Goal: Task Accomplishment & Management: Manage account settings

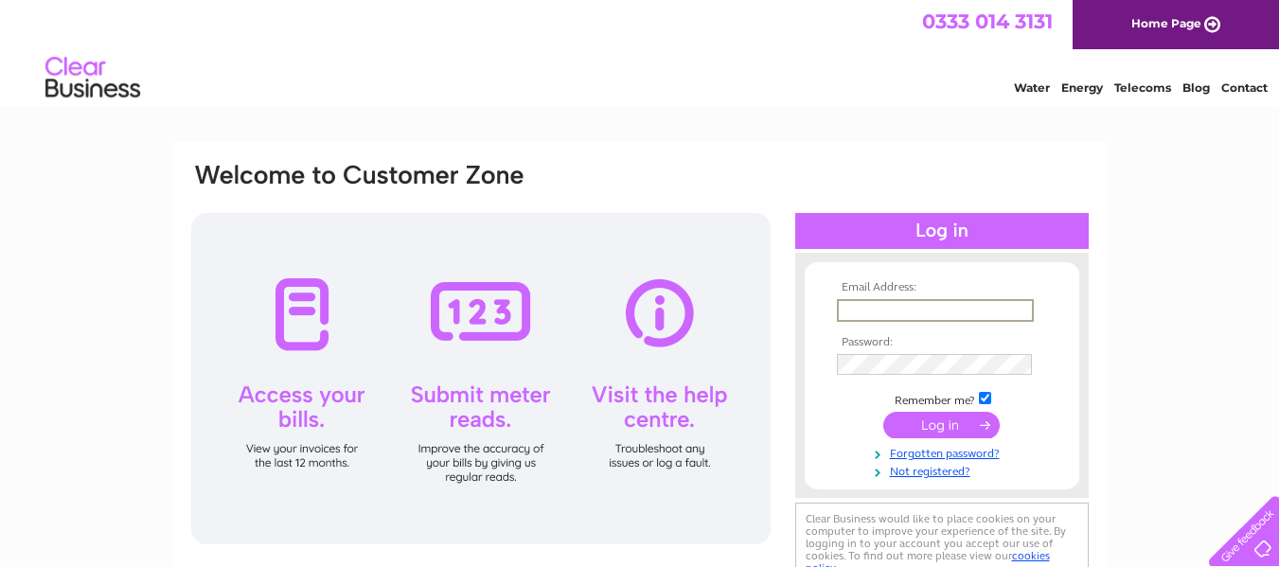
click at [910, 312] on input "text" at bounding box center [935, 310] width 197 height 23
click at [981, 445] on link "Forgotten password?" at bounding box center [944, 450] width 215 height 18
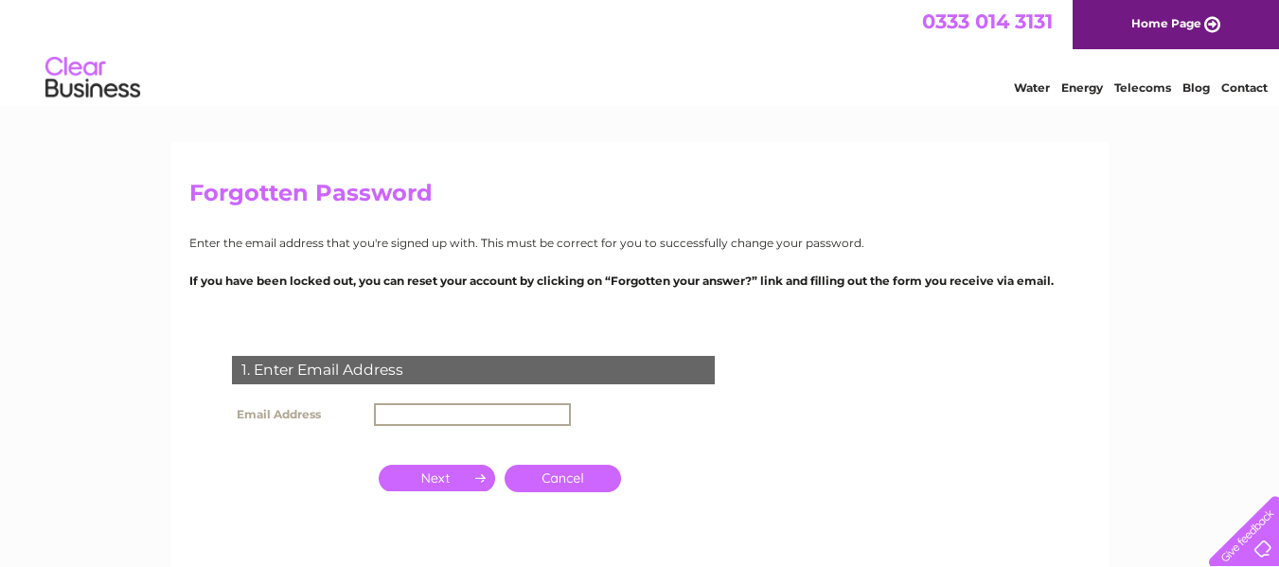
click at [428, 419] on input "text" at bounding box center [472, 414] width 197 height 23
click at [417, 483] on input "button" at bounding box center [437, 478] width 116 height 27
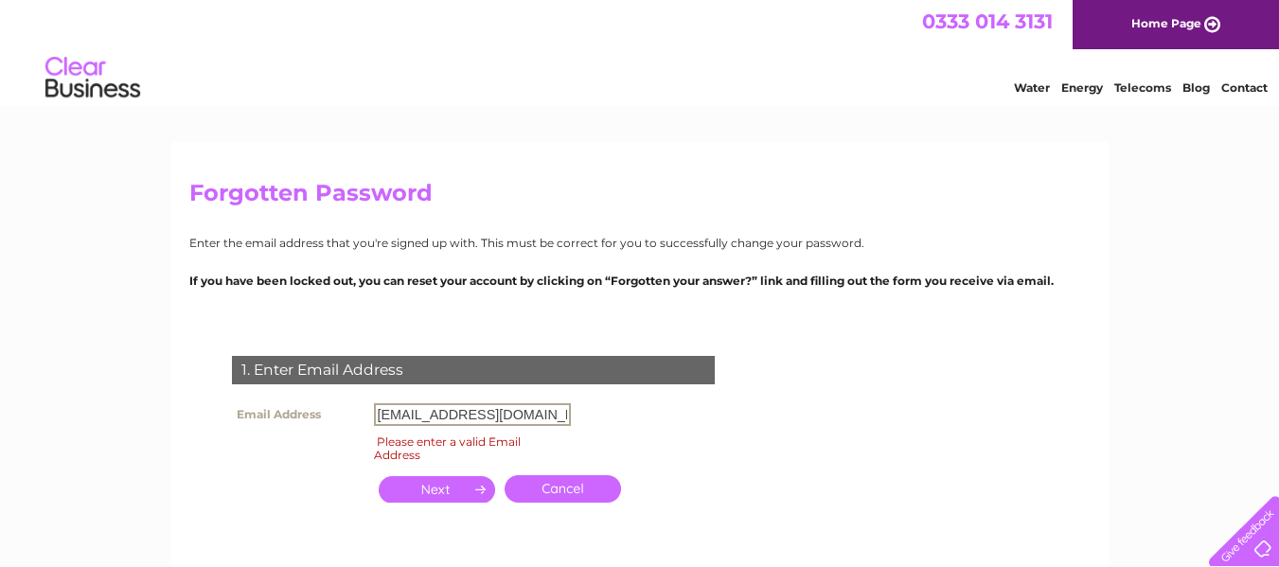
click at [549, 418] on input "mark.booth@casterton.care" at bounding box center [472, 414] width 197 height 23
drag, startPoint x: 550, startPoint y: 418, endPoint x: 252, endPoint y: 405, distance: 298.5
click at [252, 405] on tr "Email Address mark.booth@casterton.care" at bounding box center [401, 415] width 348 height 32
click at [403, 481] on input "button" at bounding box center [437, 489] width 116 height 27
drag, startPoint x: 548, startPoint y: 415, endPoint x: 419, endPoint y: 412, distance: 129.8
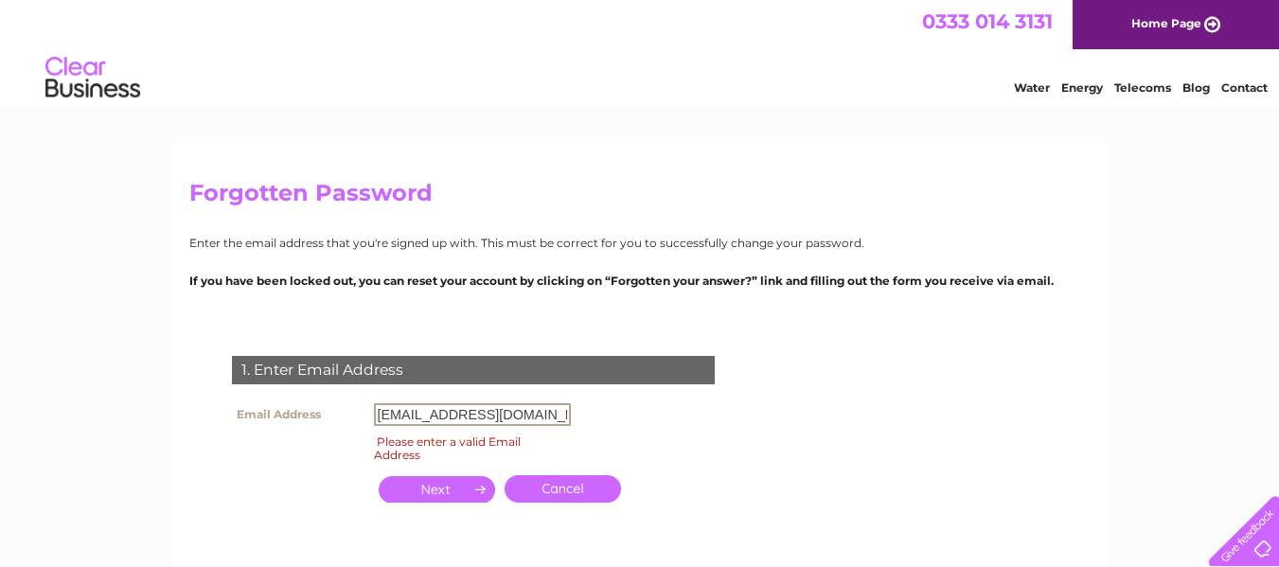
click at [431, 412] on input "mark.booth@casterton.care" at bounding box center [472, 414] width 197 height 23
type input "m"
type input "hello@casterton.care"
click at [454, 492] on input "button" at bounding box center [437, 489] width 116 height 27
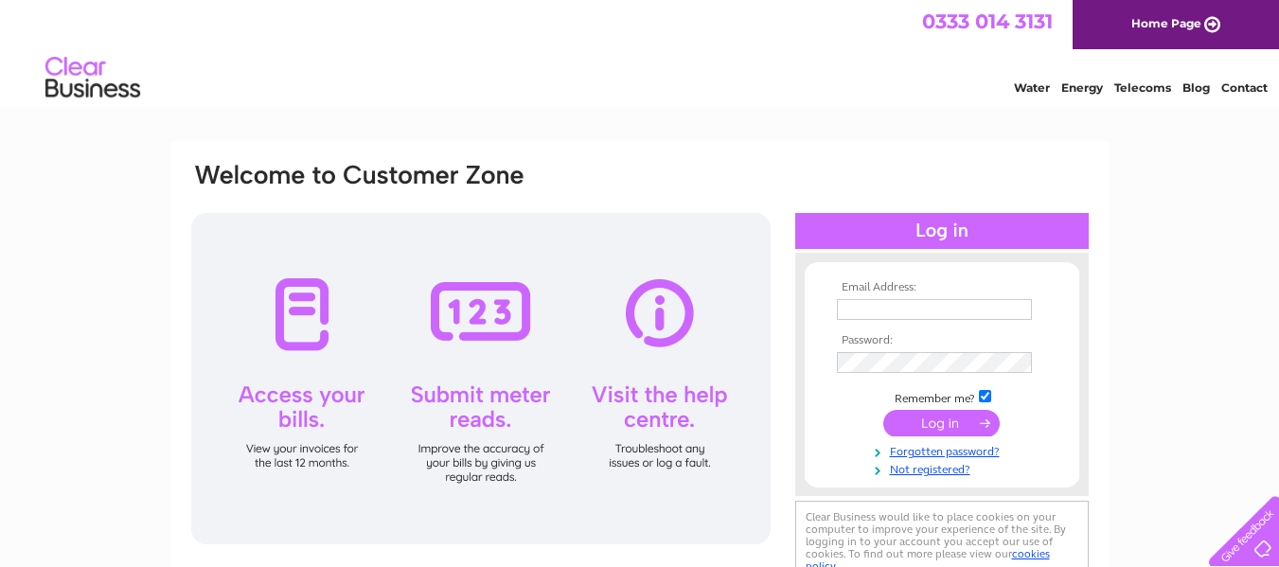
scroll to position [95, 0]
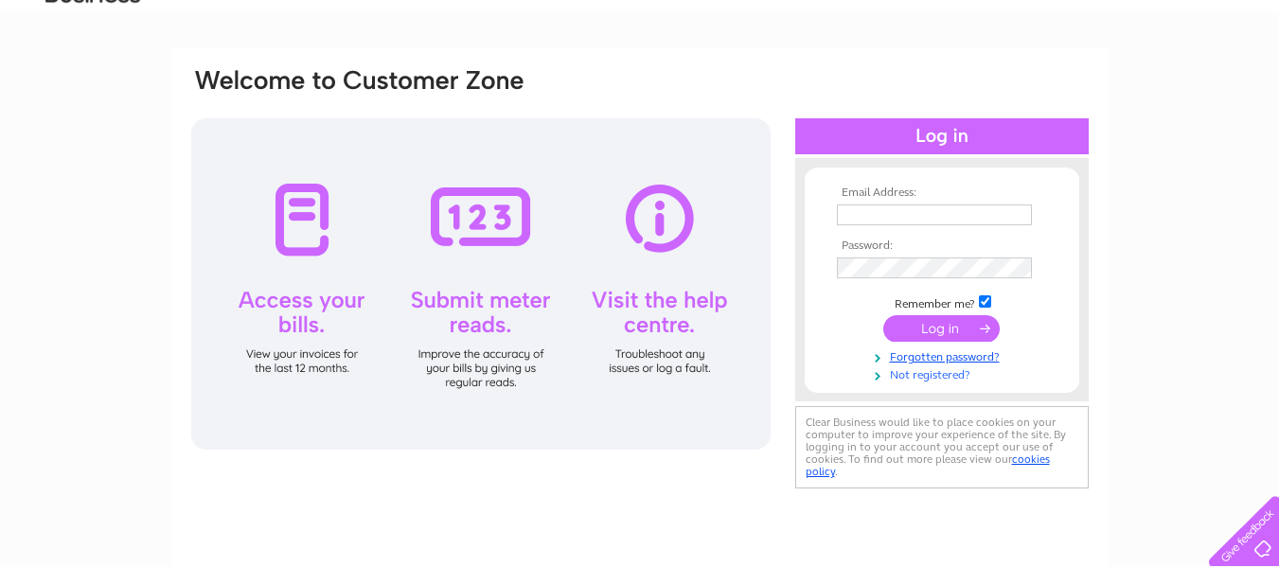
click at [943, 370] on link "Not registered?" at bounding box center [944, 374] width 215 height 18
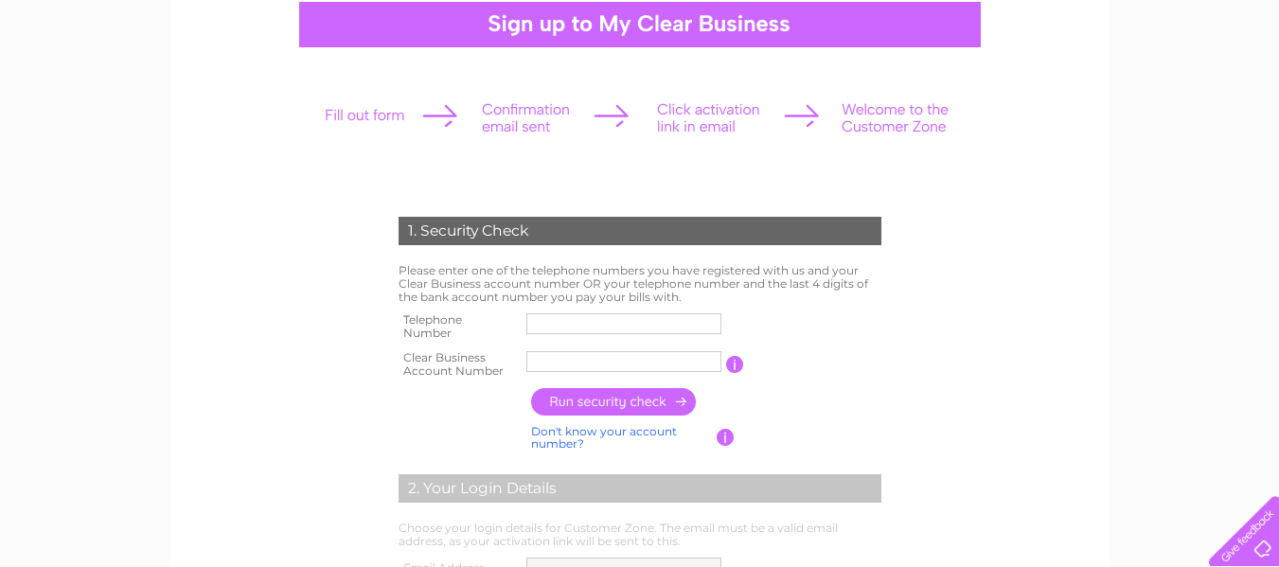
scroll to position [189, 0]
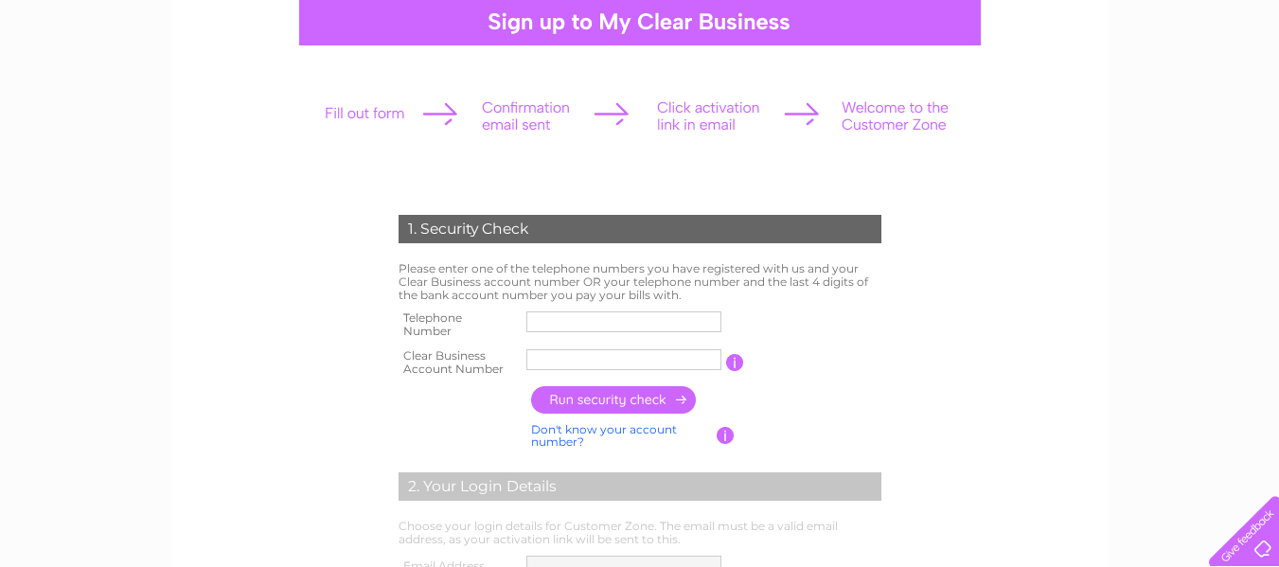
click at [637, 319] on input "text" at bounding box center [623, 322] width 195 height 21
type input "07914006274"
click at [592, 357] on input "text" at bounding box center [623, 359] width 195 height 21
click at [701, 355] on input "text" at bounding box center [624, 359] width 197 height 23
paste input "1155625"
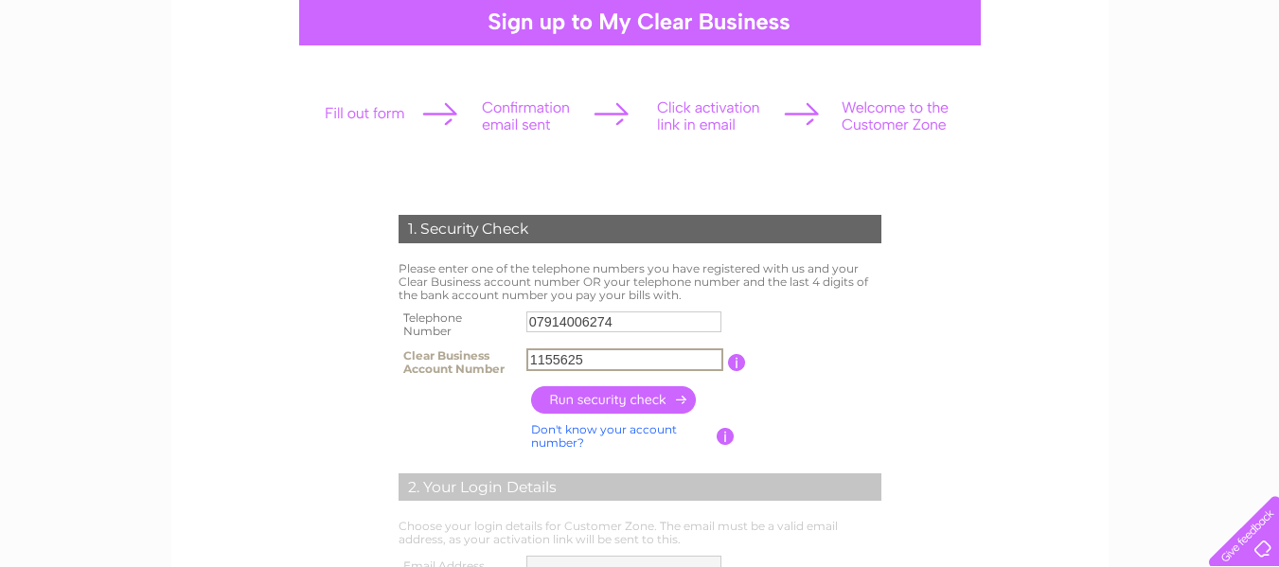
type input "1155625"
click at [731, 362] on input "button" at bounding box center [737, 362] width 18 height 17
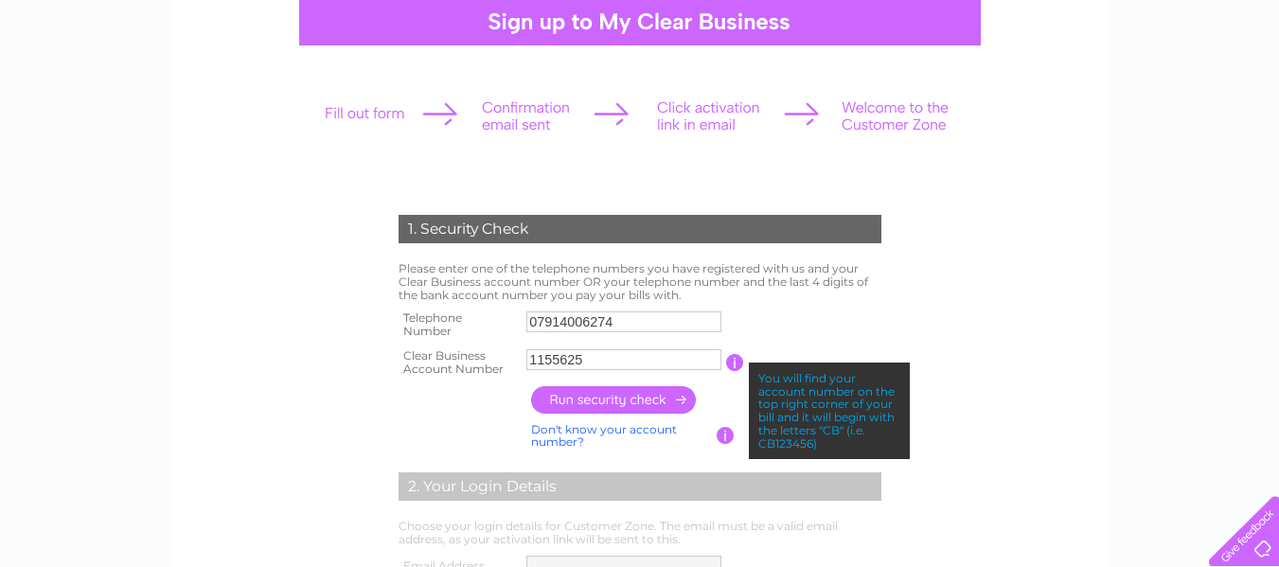
click at [291, 437] on form "1. Security Check Please enter one of the telephone numbers you have registered…" at bounding box center [639, 531] width 901 height 708
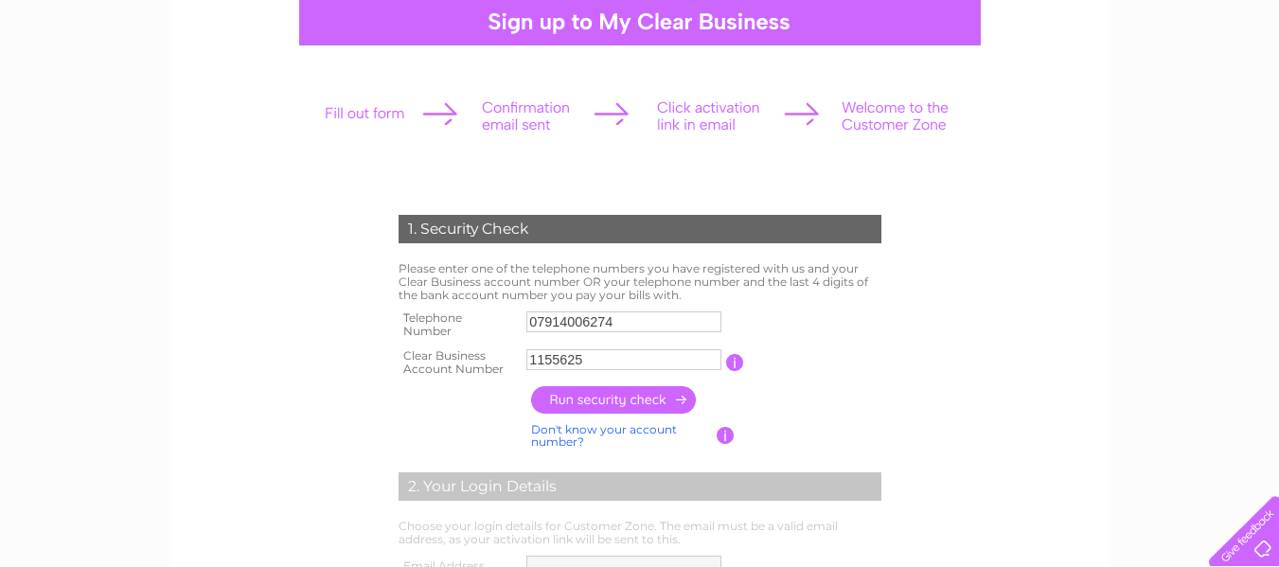
click at [727, 430] on input "button" at bounding box center [726, 435] width 18 height 17
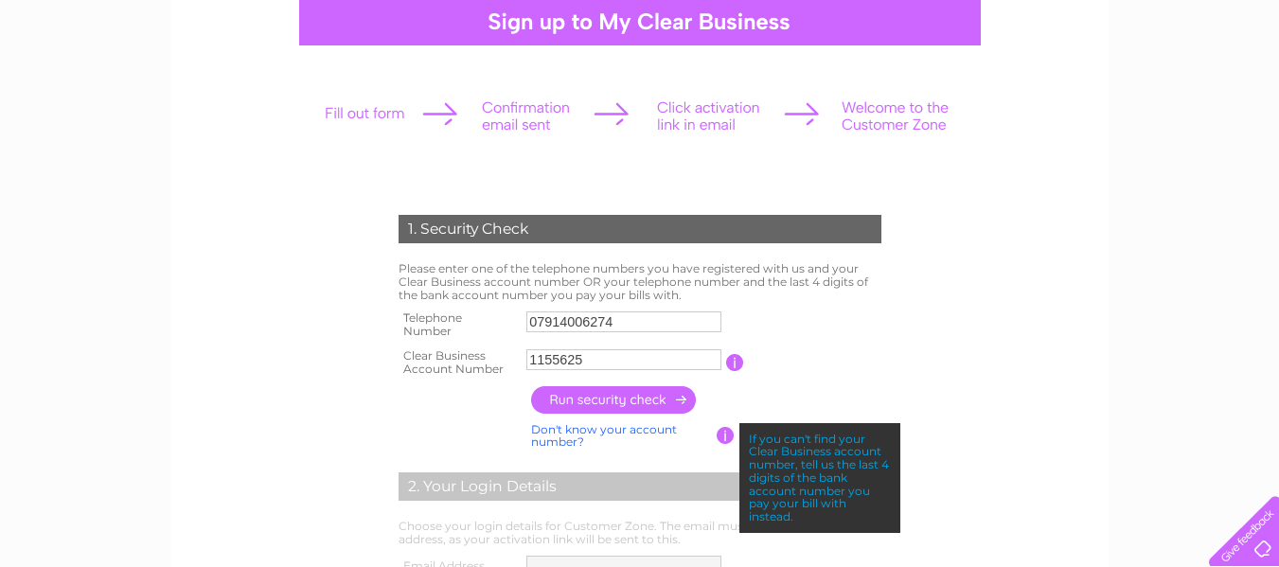
click at [644, 432] on link "Don't know your account number?" at bounding box center [604, 435] width 146 height 27
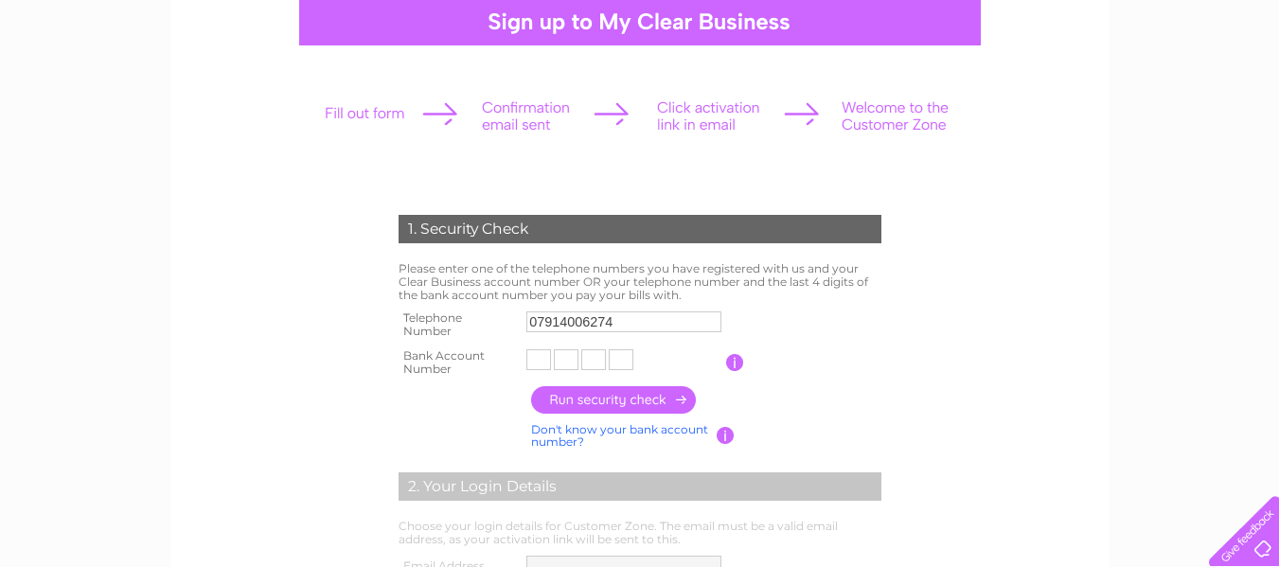
click at [541, 360] on input "text" at bounding box center [538, 359] width 25 height 21
type input "2"
type input "4"
type input "2"
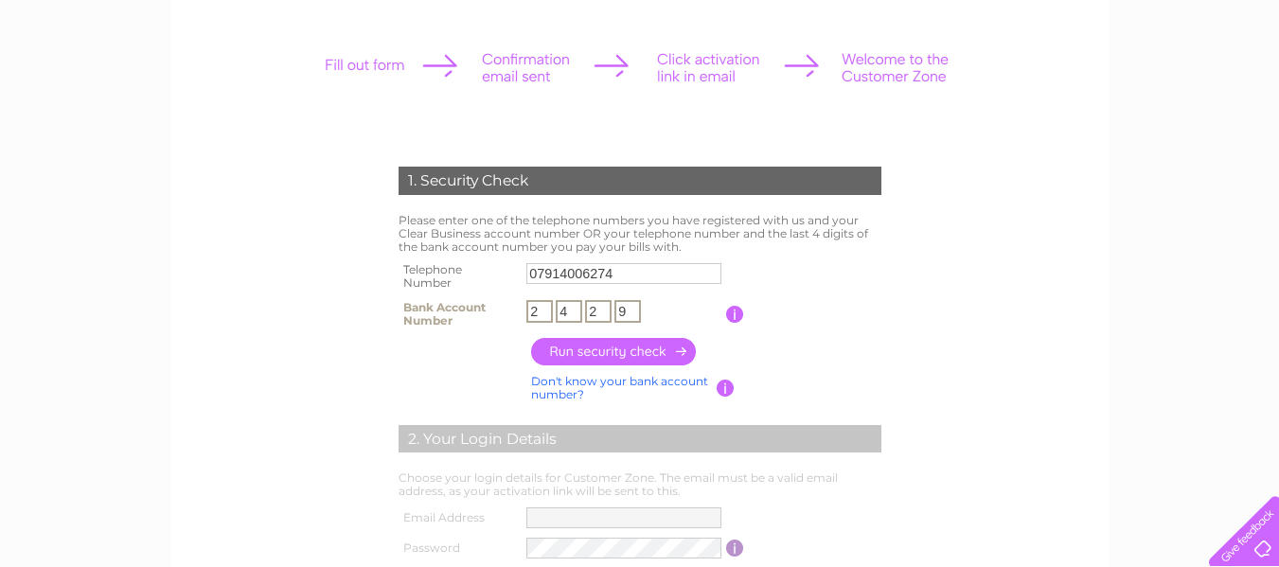
scroll to position [284, 0]
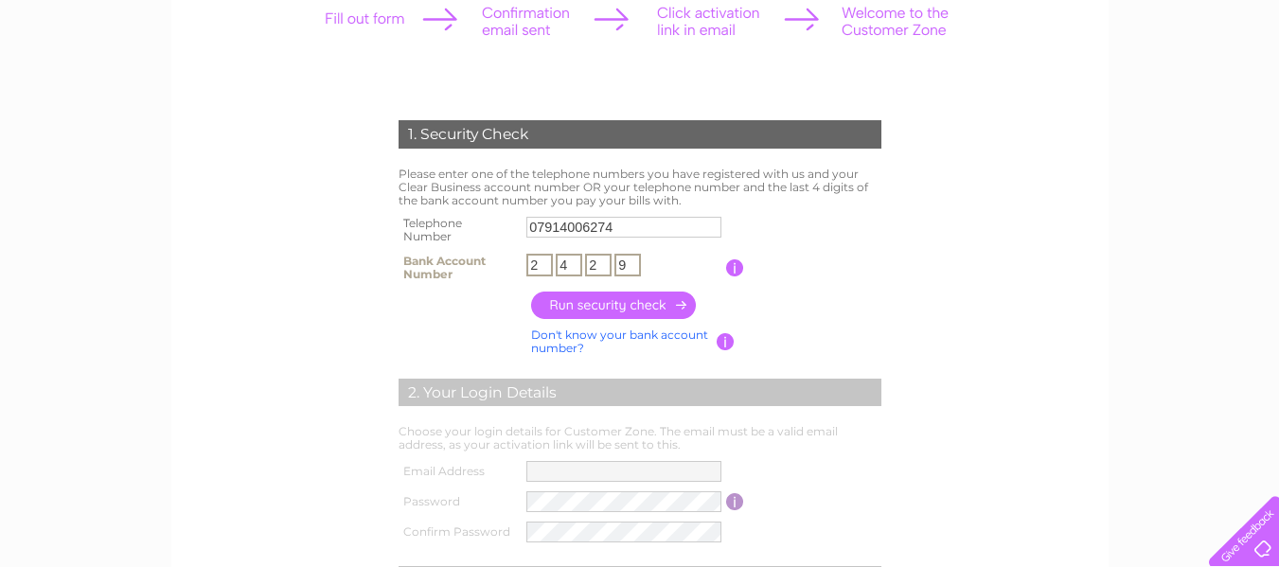
type input "9"
click at [662, 305] on input "button" at bounding box center [614, 305] width 167 height 27
type input "**********"
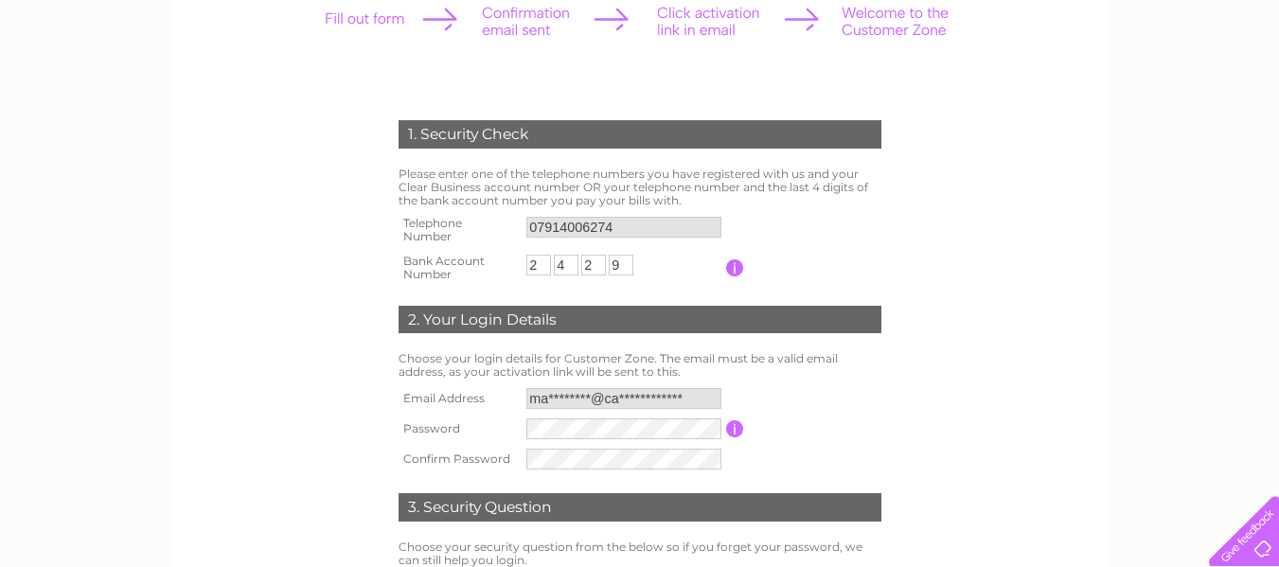
click at [736, 426] on input "button" at bounding box center [735, 428] width 18 height 17
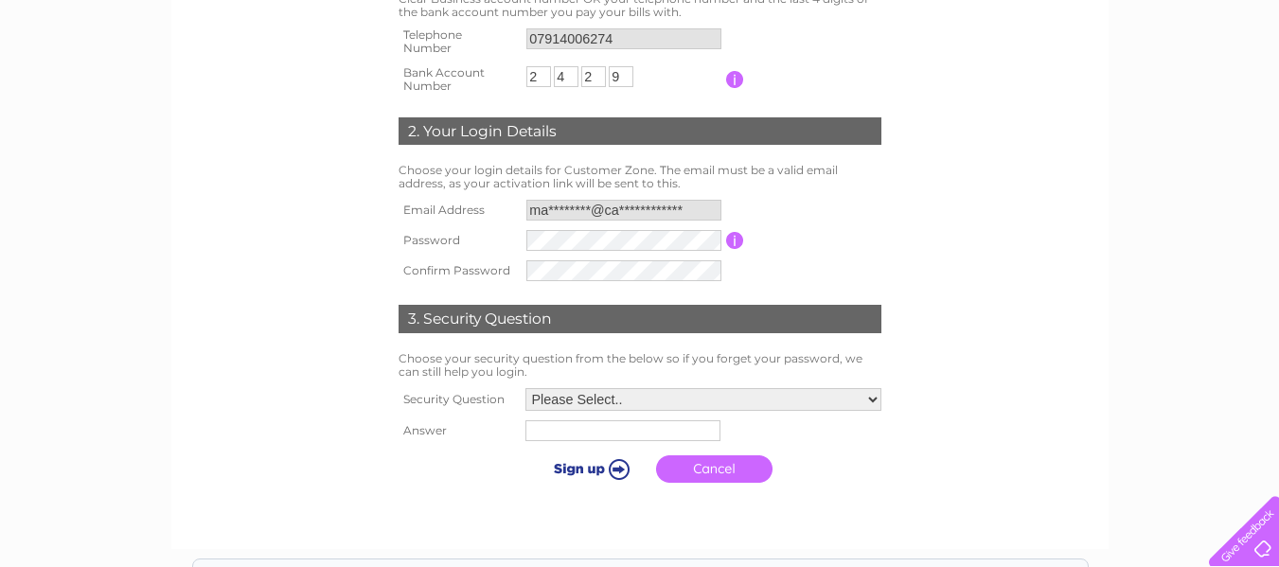
scroll to position [473, 0]
click at [700, 399] on select "Please Select.. In what town or city was your first job? In what town or city d…" at bounding box center [704, 398] width 356 height 23
select select "3"
click at [524, 388] on select "Please Select.. In what town or city was your first job? In what town or city d…" at bounding box center [703, 399] width 358 height 25
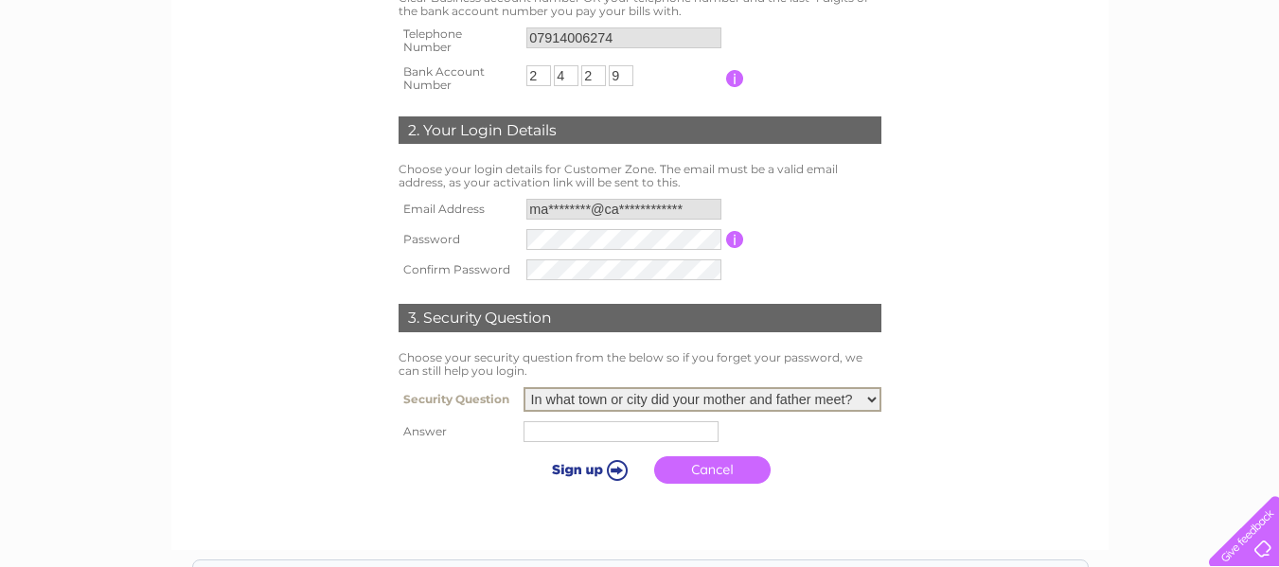
click at [670, 436] on input "text" at bounding box center [621, 431] width 195 height 21
click at [743, 238] on input "button" at bounding box center [735, 239] width 18 height 17
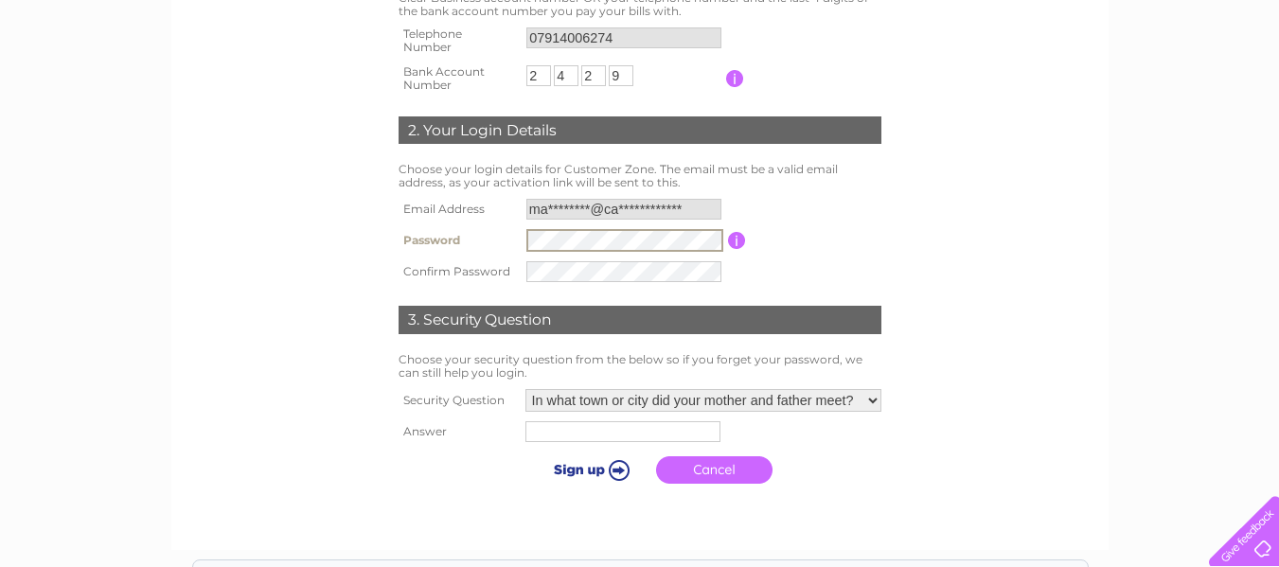
click at [840, 244] on td "Password must be at least 6 characters long" at bounding box center [816, 240] width 140 height 32
click at [629, 424] on input "text" at bounding box center [623, 431] width 195 height 21
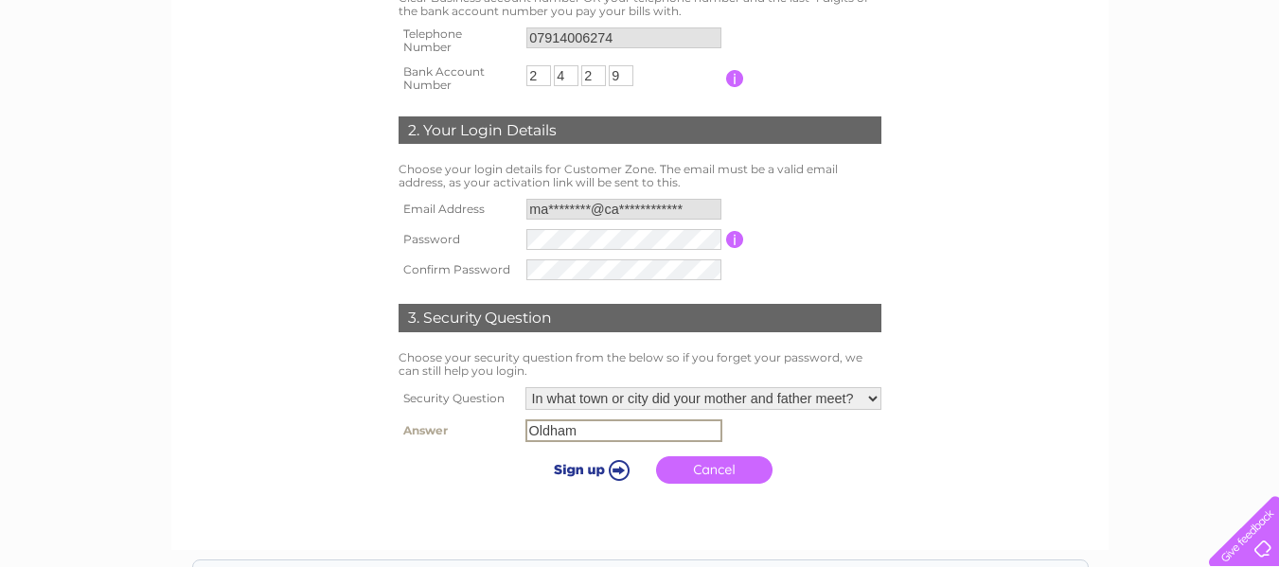
type input "Oldham"
click at [607, 472] on input "submit" at bounding box center [588, 469] width 116 height 27
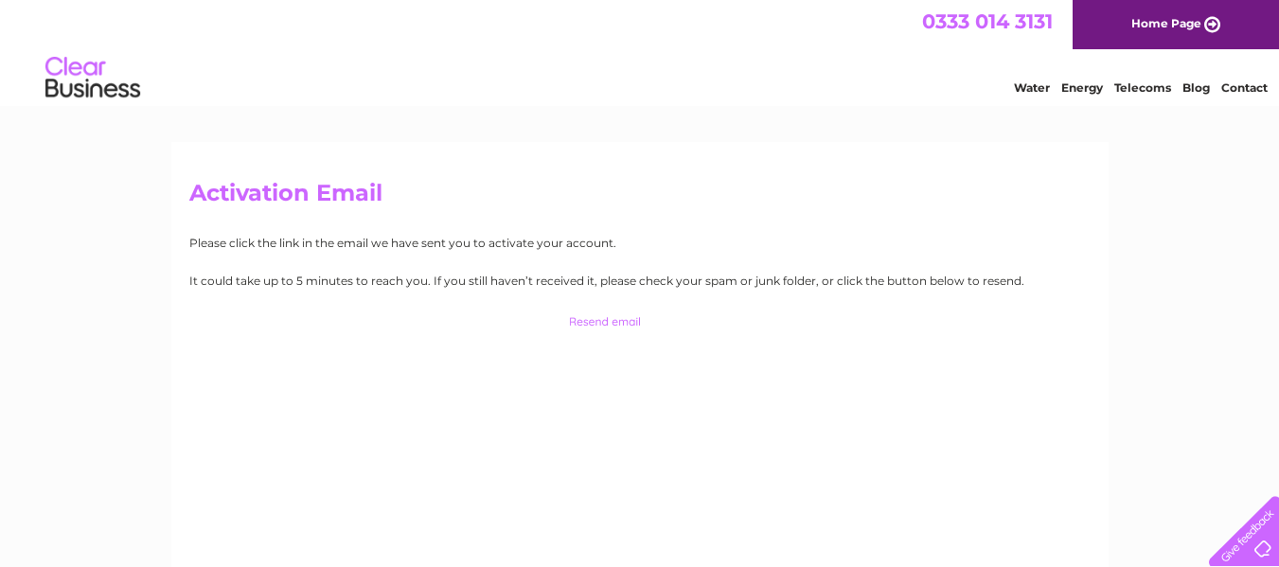
click at [1186, 27] on link "Home Page" at bounding box center [1176, 24] width 206 height 49
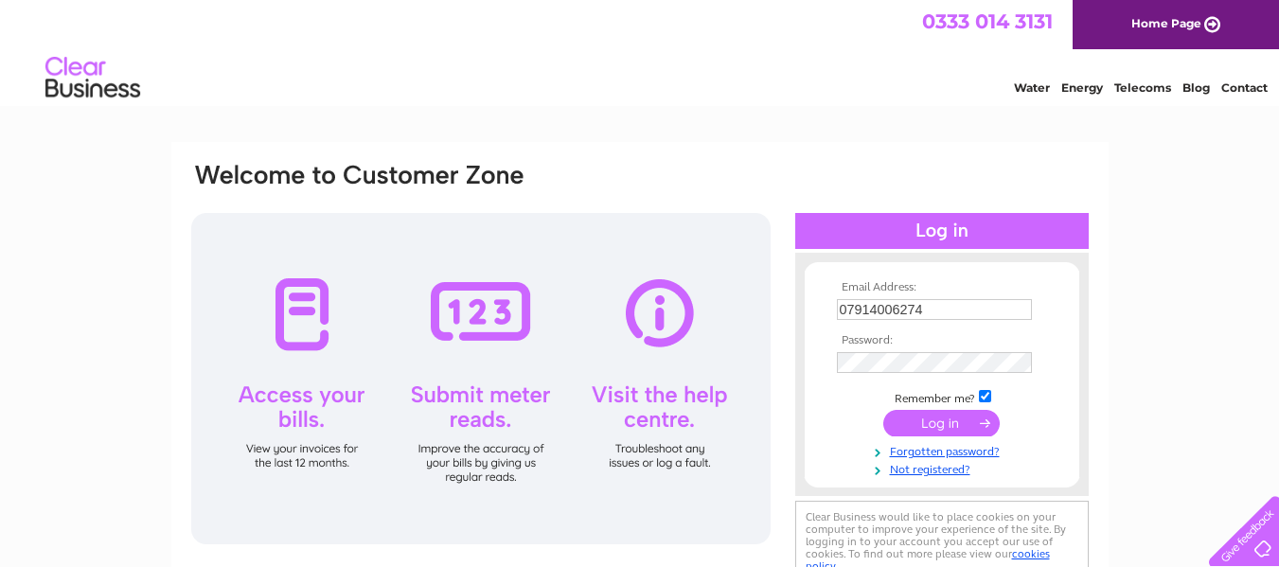
click at [944, 317] on input "07914006274" at bounding box center [934, 309] width 195 height 21
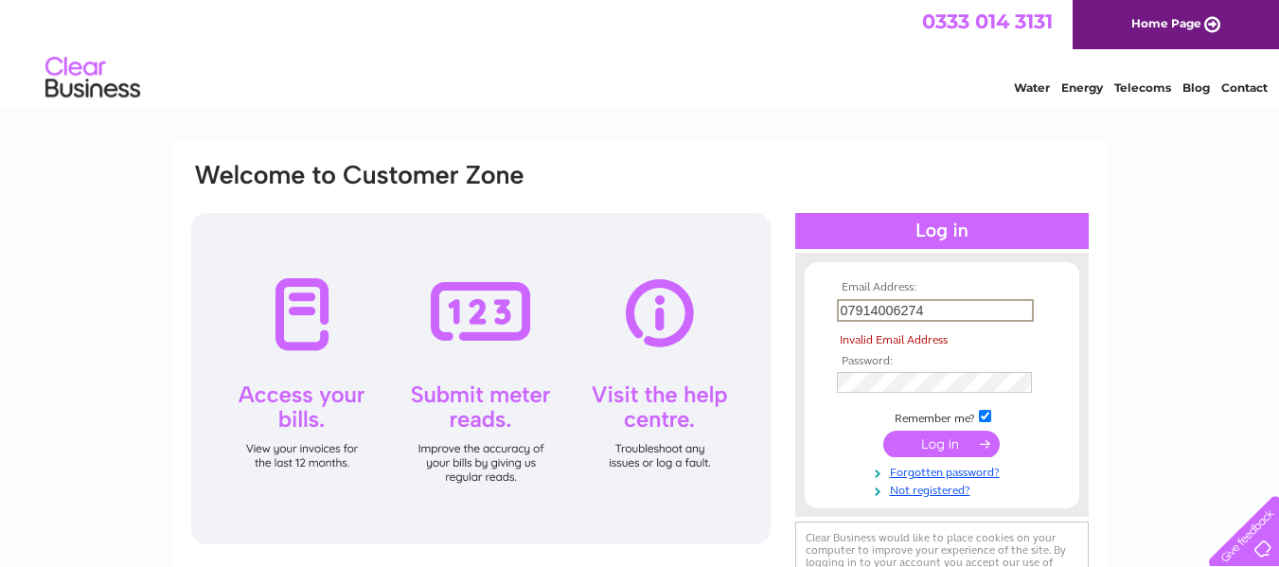
click at [944, 317] on input "07914006274" at bounding box center [935, 310] width 197 height 23
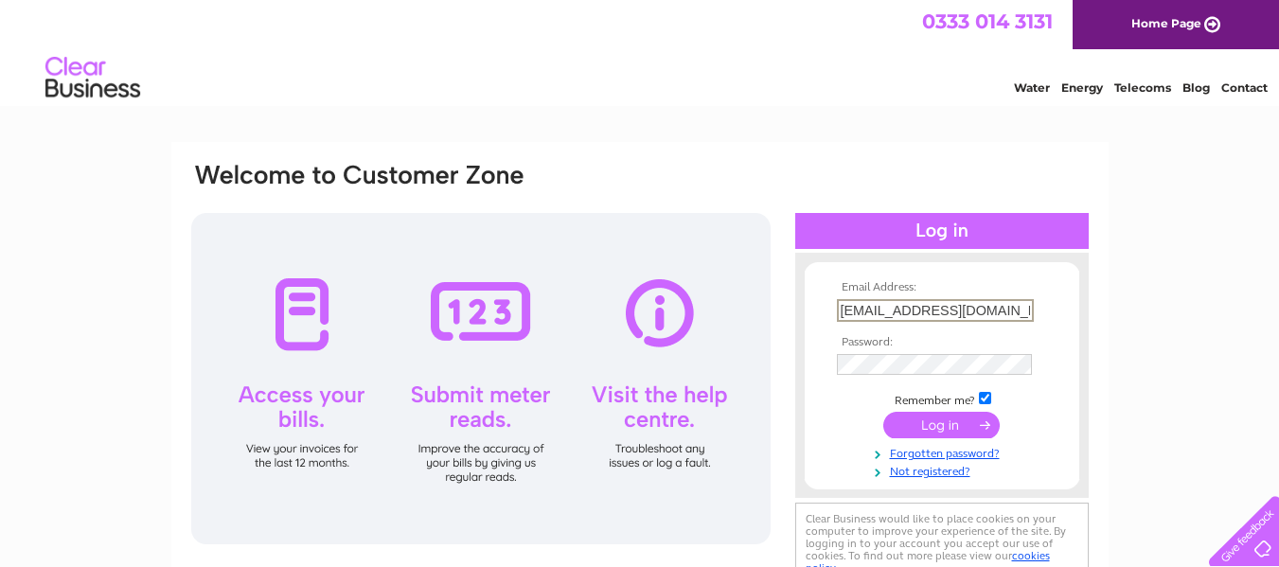
type input "mark.booth@casterton.care"
click at [948, 424] on input "submit" at bounding box center [941, 423] width 116 height 27
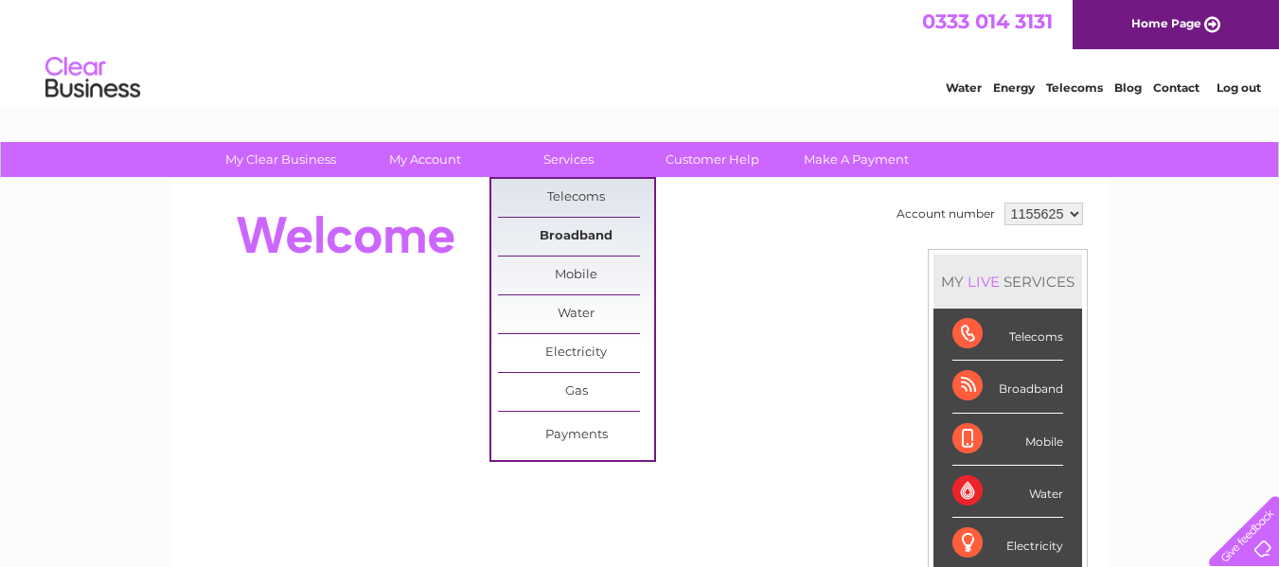
click at [566, 223] on link "Broadband" at bounding box center [576, 237] width 156 height 38
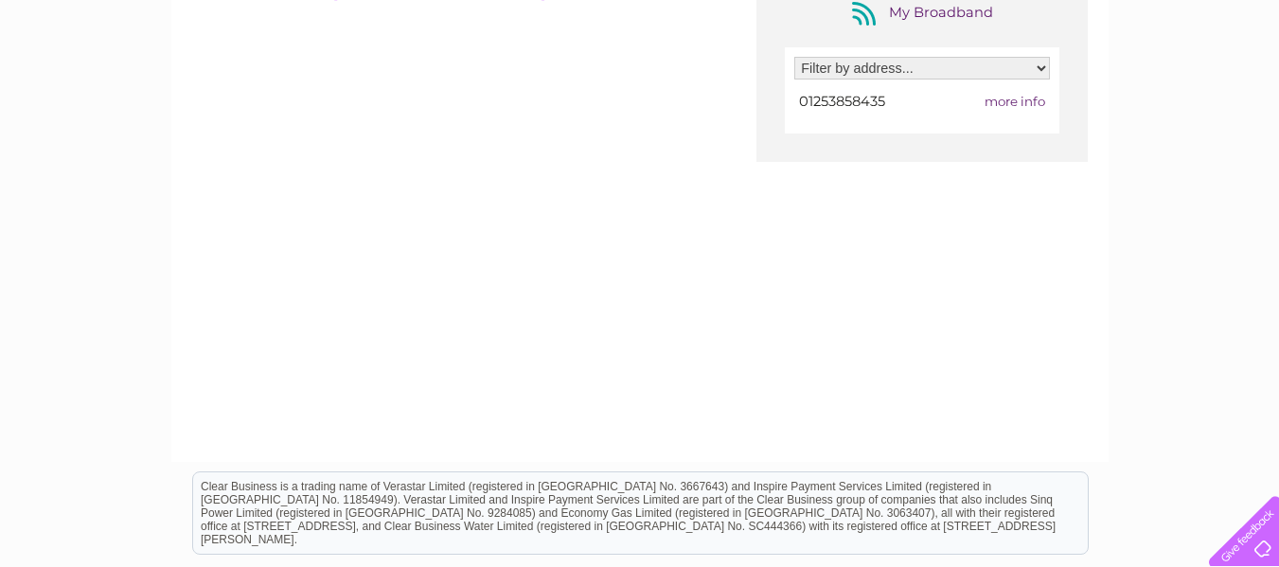
scroll to position [95, 0]
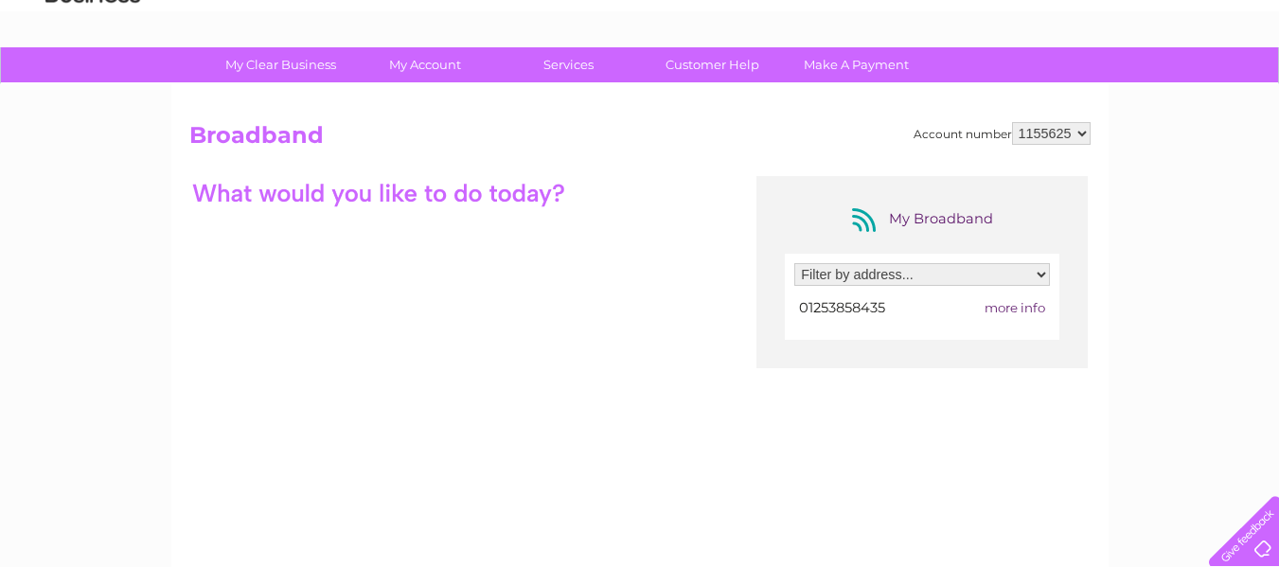
click at [860, 305] on span "01253858435" at bounding box center [842, 307] width 86 height 17
click at [1033, 308] on span "more info" at bounding box center [1015, 307] width 61 height 15
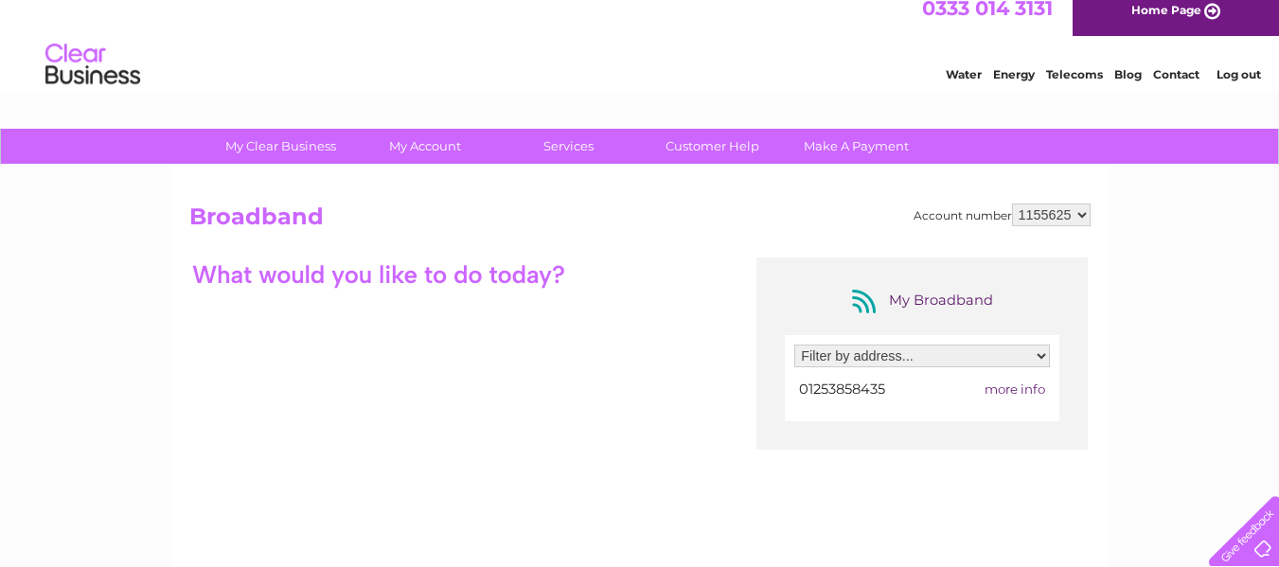
scroll to position [0, 0]
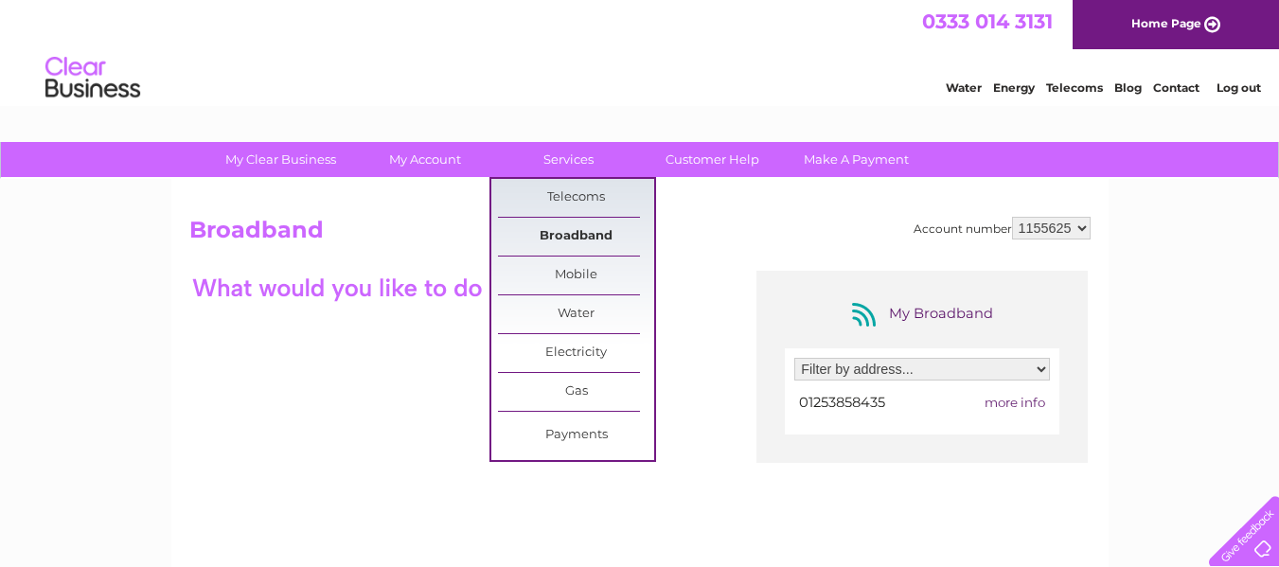
click at [550, 230] on link "Broadband" at bounding box center [576, 237] width 156 height 38
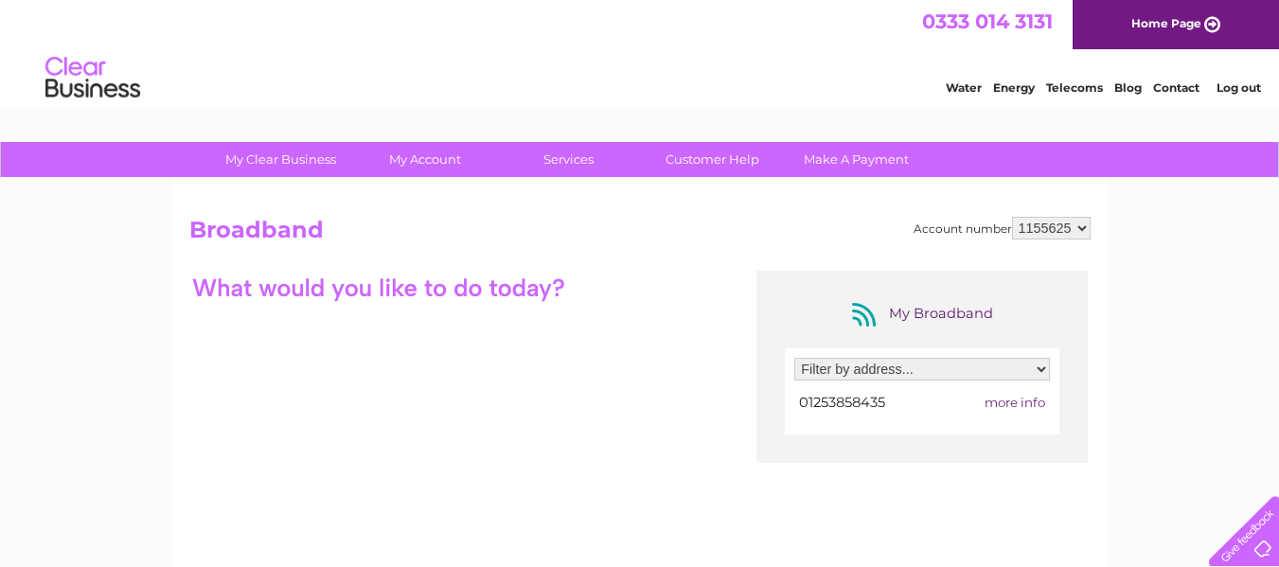
click at [1015, 367] on select "Filter by address... 29 Coronation Road, Thornton-Cleveleys, Lancashire, FY5 1DQ" at bounding box center [922, 369] width 256 height 23
select select "2440478"
click at [794, 358] on select "Filter by address... 29 Coronation Road, Thornton-Cleveleys, Lancashire, FY5 1DQ" at bounding box center [922, 369] width 256 height 23
click at [998, 396] on span "more info" at bounding box center [1015, 402] width 61 height 15
click at [1001, 401] on span "more info" at bounding box center [1015, 402] width 61 height 15
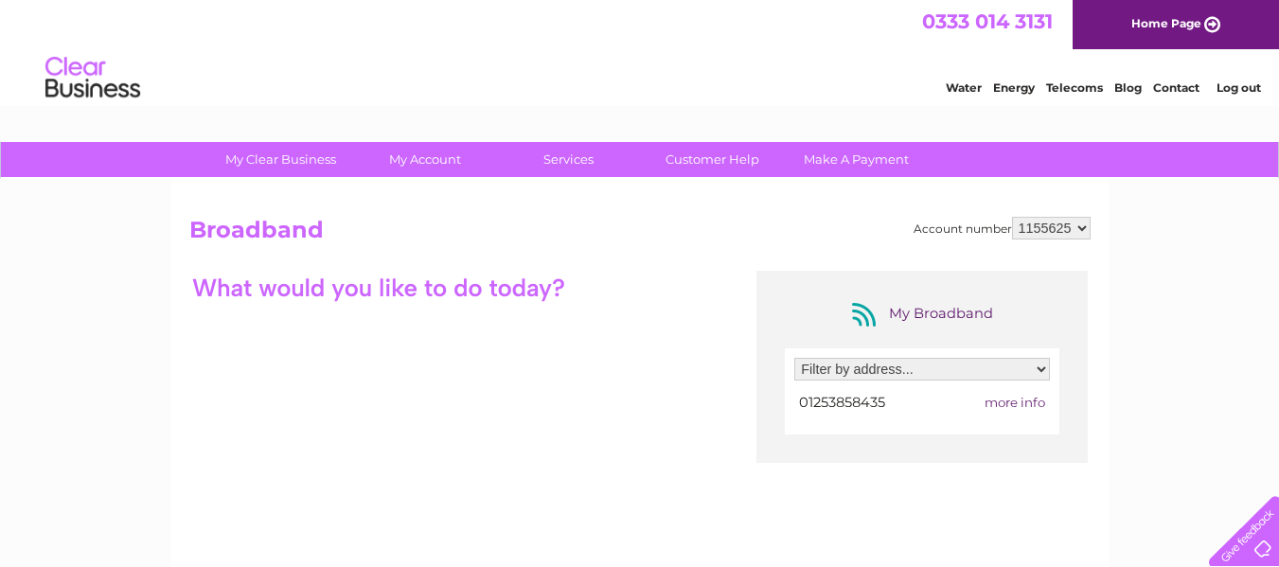
click at [1022, 401] on span "more info" at bounding box center [1015, 402] width 61 height 15
click at [1035, 396] on span "more info" at bounding box center [1015, 402] width 61 height 15
click at [853, 396] on span "01253858435" at bounding box center [842, 402] width 86 height 17
click at [889, 379] on select "Filter by address... 29 Coronation Road, Thornton-Cleveleys, Lancashire, FY5 1DQ" at bounding box center [922, 369] width 256 height 23
select select "2440478"
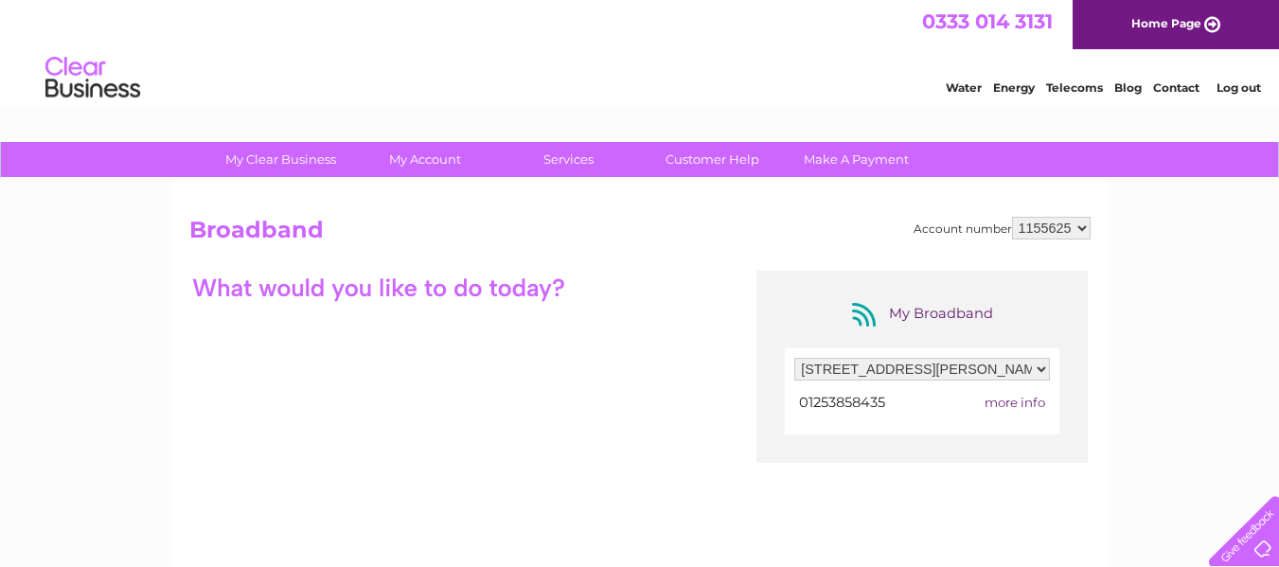
click at [794, 358] on select "Filter by address... 29 Coronation Road, Thornton-Cleveleys, Lancashire, FY5 1DQ" at bounding box center [922, 369] width 256 height 23
click at [1011, 408] on span "more info" at bounding box center [1015, 402] width 61 height 15
click at [1072, 220] on select "1155625" at bounding box center [1051, 228] width 79 height 23
click at [662, 348] on div "My Broadband Filter by address... 29 Coronation Road, Thornton-Cleveleys, Lanca…" at bounding box center [639, 455] width 901 height 369
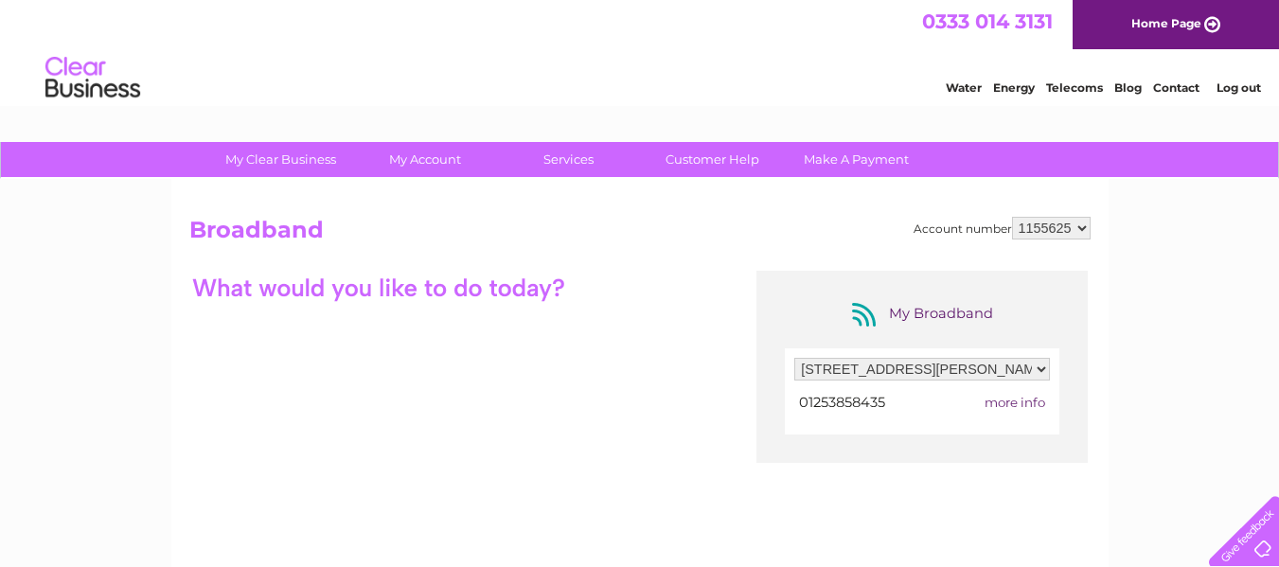
click at [1011, 400] on span "more info" at bounding box center [1015, 402] width 61 height 15
click at [341, 282] on div at bounding box center [378, 287] width 379 height 33
click at [683, 163] on link "Customer Help" at bounding box center [712, 159] width 156 height 35
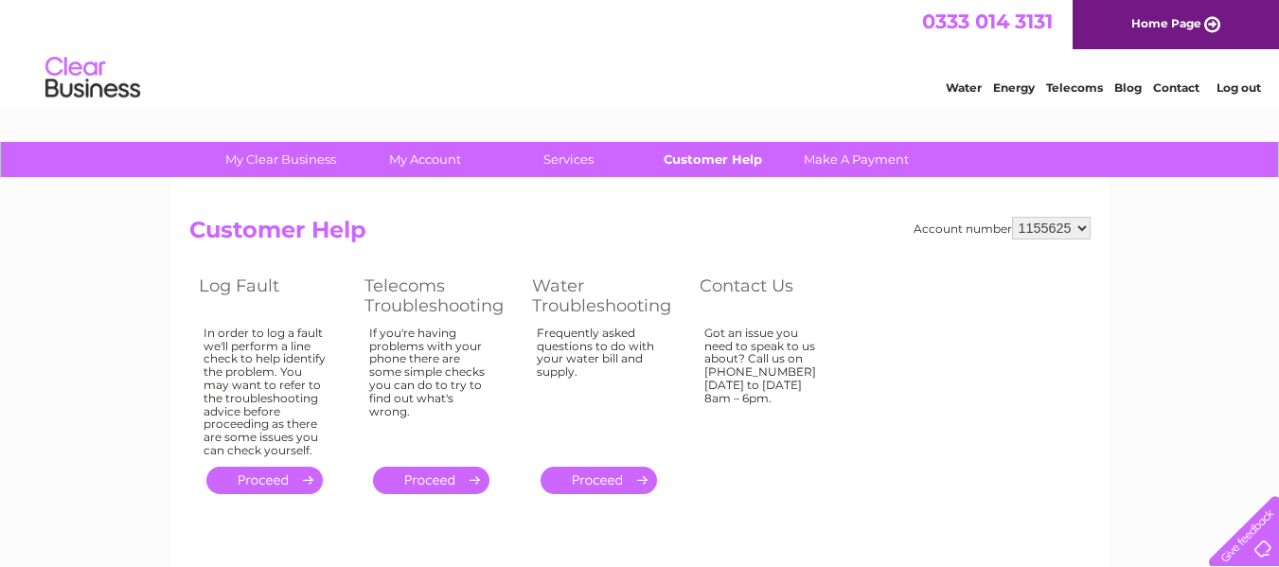
click at [707, 157] on link "Customer Help" at bounding box center [712, 159] width 156 height 35
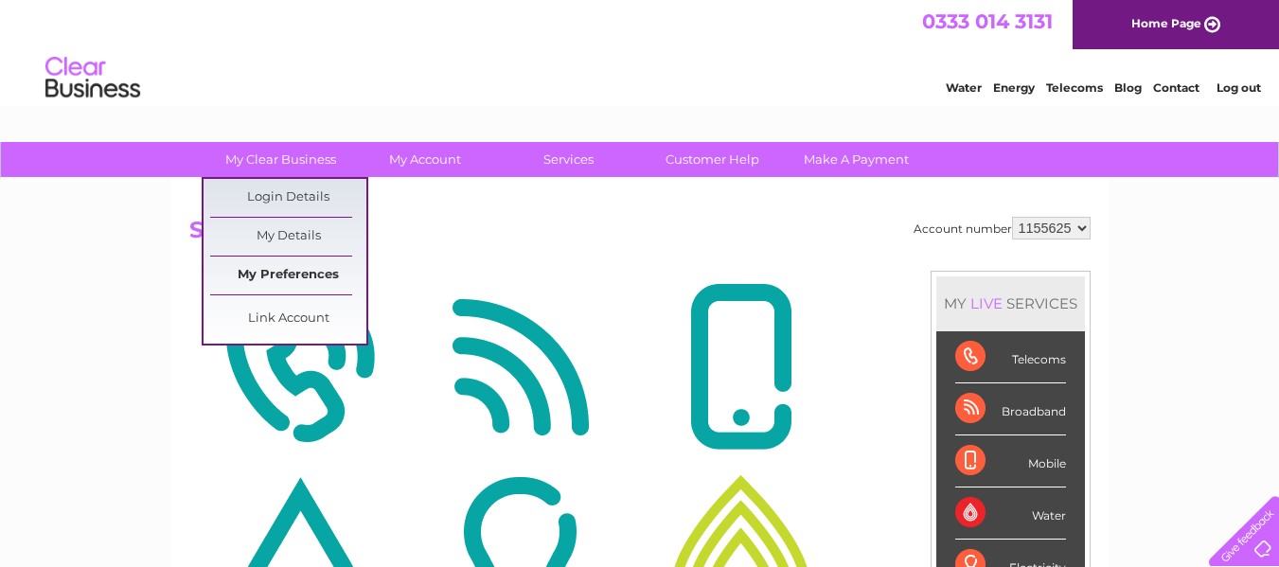
click at [320, 262] on link "My Preferences" at bounding box center [288, 276] width 156 height 38
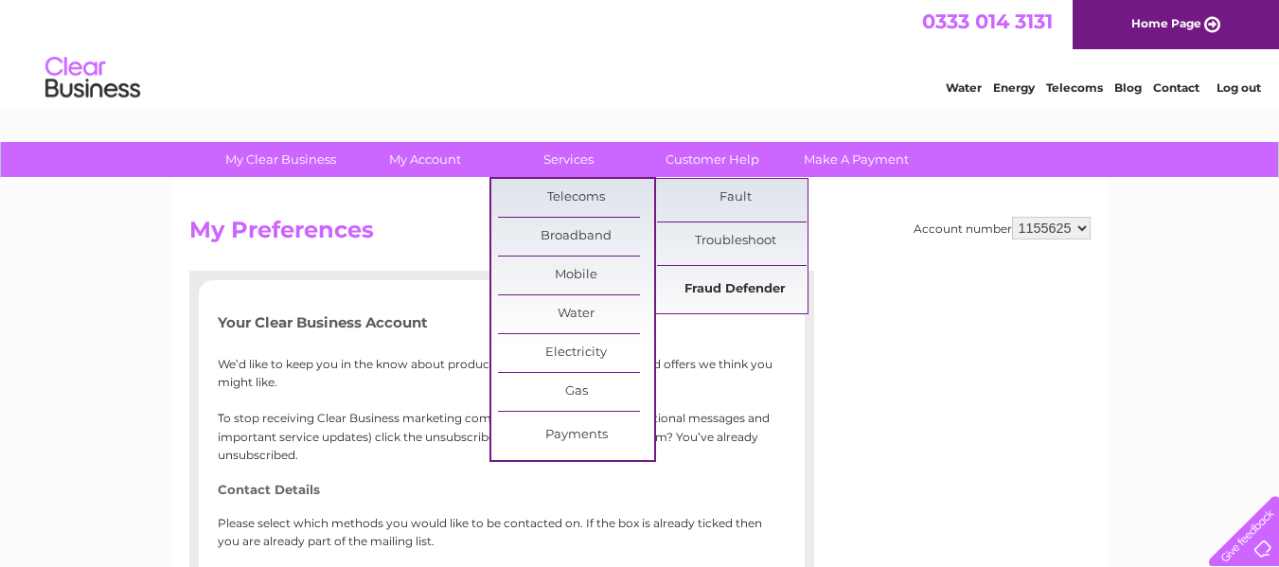
click at [722, 285] on link "Fraud Defender" at bounding box center [735, 290] width 156 height 38
click at [734, 276] on link "Fraud Defender" at bounding box center [735, 290] width 156 height 38
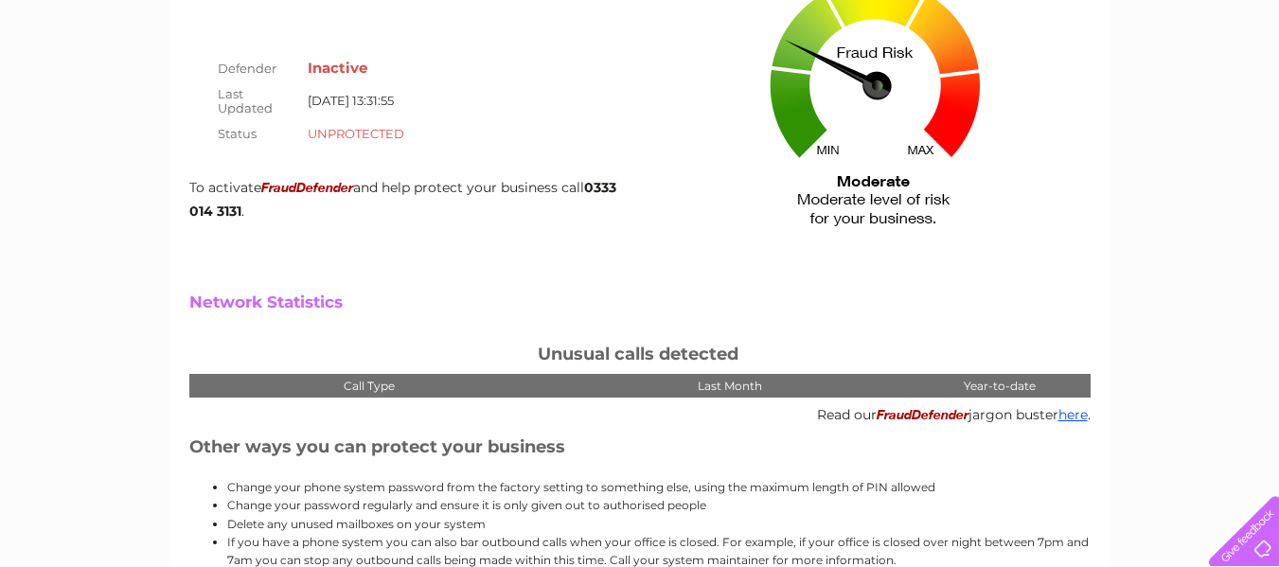
scroll to position [95, 0]
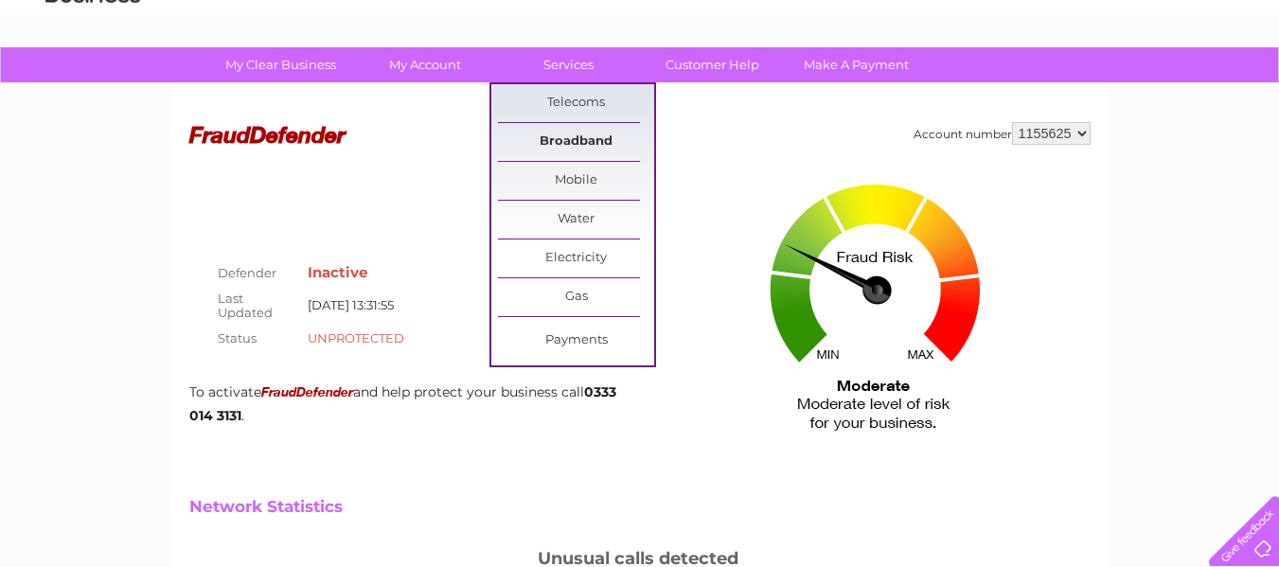
click at [587, 134] on link "Broadband" at bounding box center [576, 142] width 156 height 38
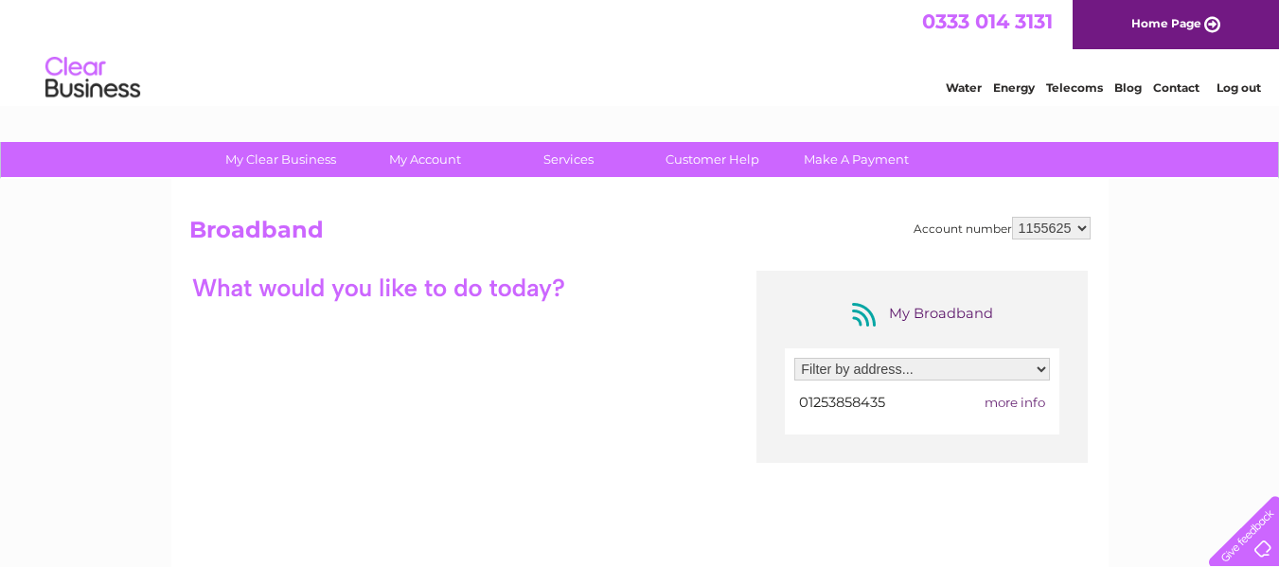
click at [976, 359] on select "Filter by address... [STREET_ADDRESS][PERSON_NAME]" at bounding box center [922, 369] width 256 height 23
select select "2440478"
click at [794, 358] on select "Filter by address... 29 Coronation Road, Thornton-Cleveleys, Lancashire, FY5 1DQ" at bounding box center [922, 369] width 256 height 23
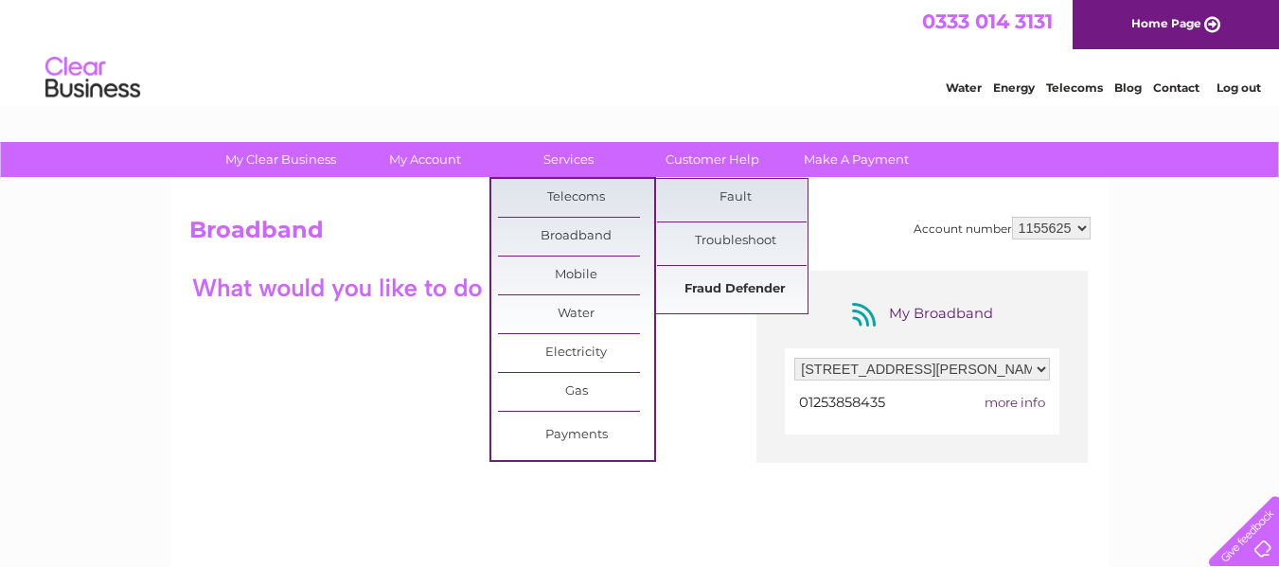
click at [752, 293] on link "Fraud Defender" at bounding box center [735, 290] width 156 height 38
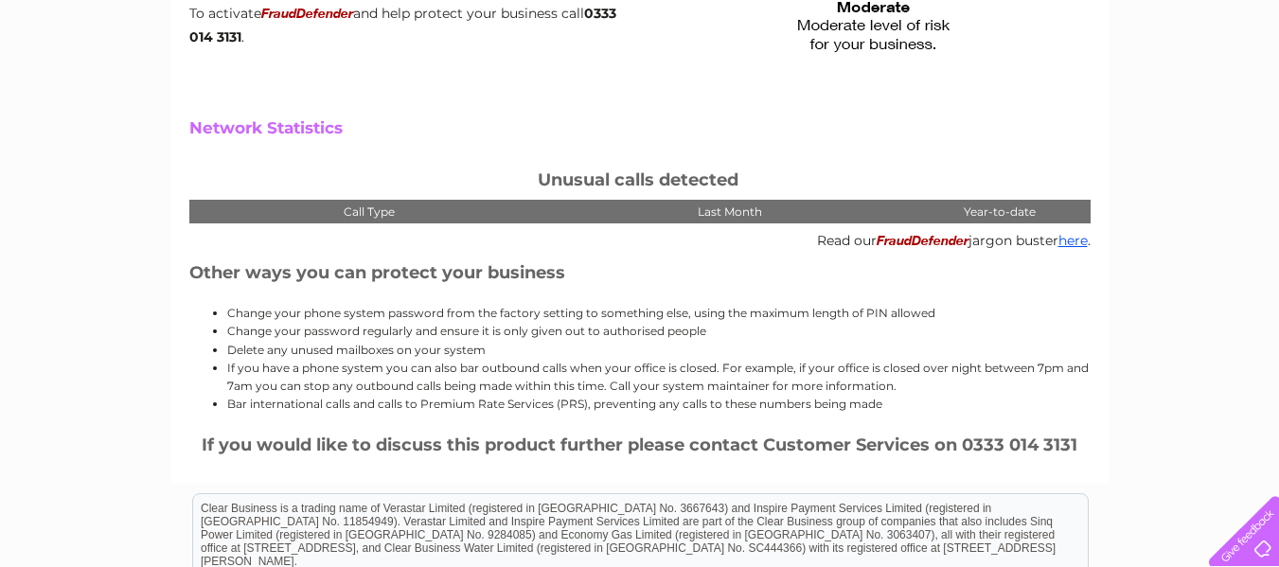
scroll to position [189, 0]
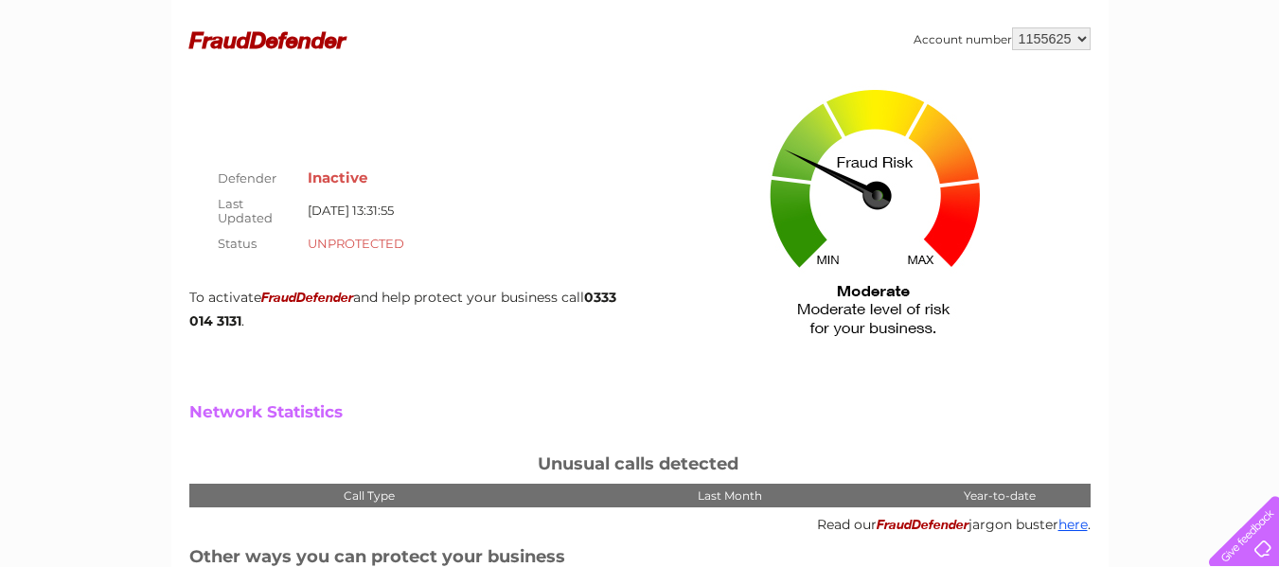
click at [265, 293] on span "FraudDefender" at bounding box center [307, 299] width 92 height 12
drag, startPoint x: 264, startPoint y: 297, endPoint x: 405, endPoint y: 275, distance: 142.9
click at [405, 275] on div "Defender Inactive Last Updated 12/08/2025 13:31:55 Status UNPROTECTED To activa…" at bounding box center [414, 207] width 451 height 247
click at [737, 189] on div at bounding box center [874, 230] width 433 height 293
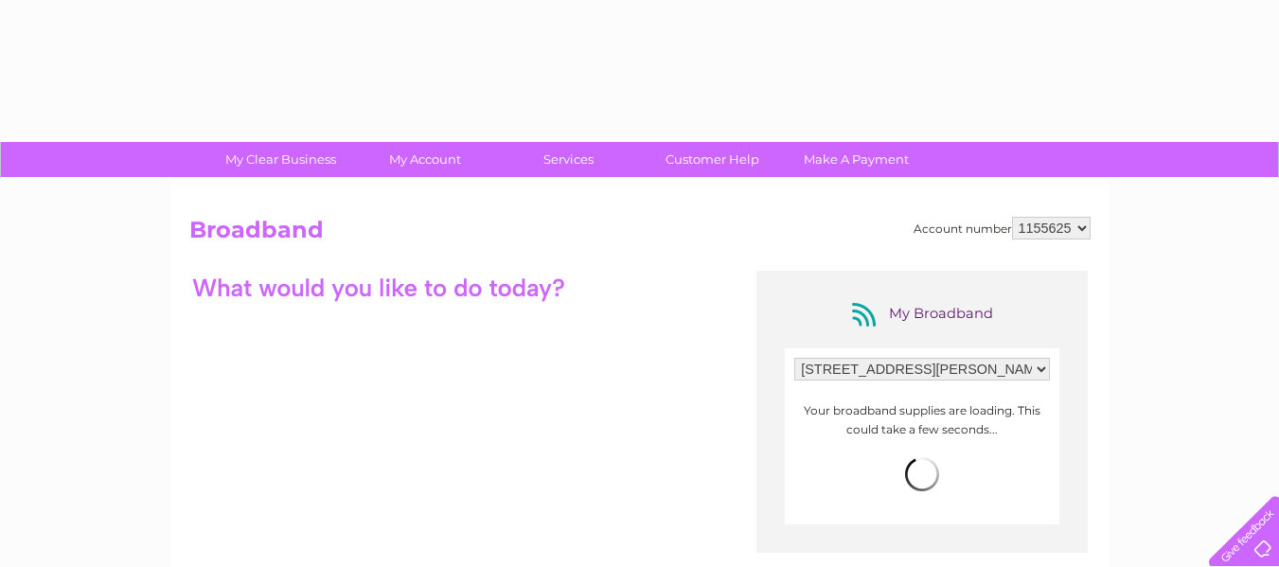
select select "2440478"
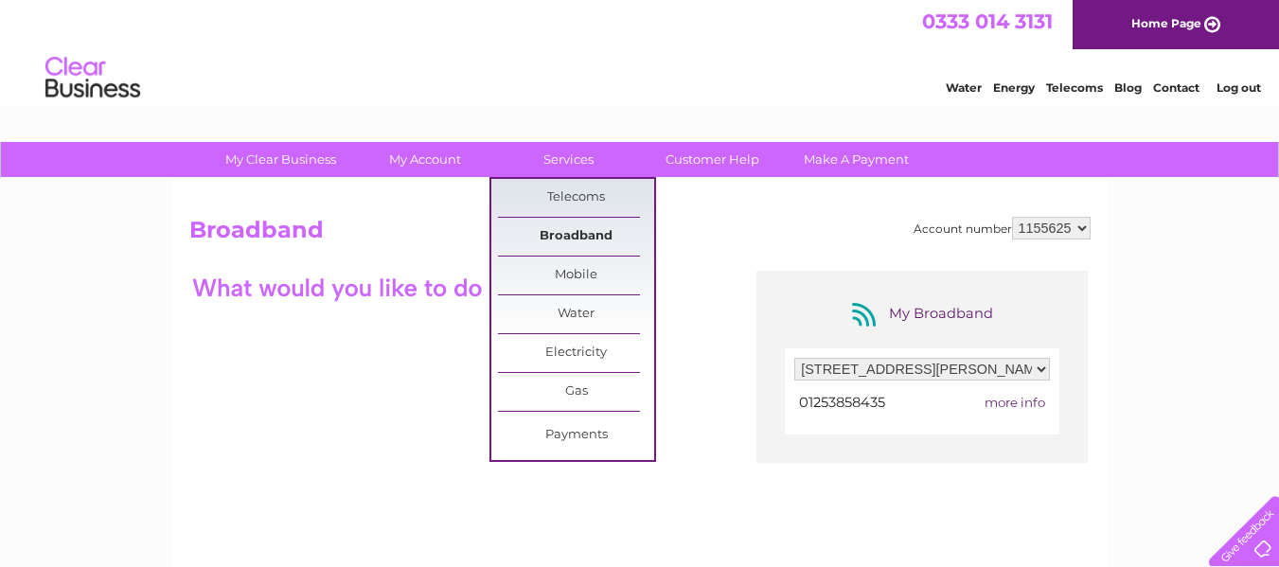
click at [588, 225] on link "Broadband" at bounding box center [576, 237] width 156 height 38
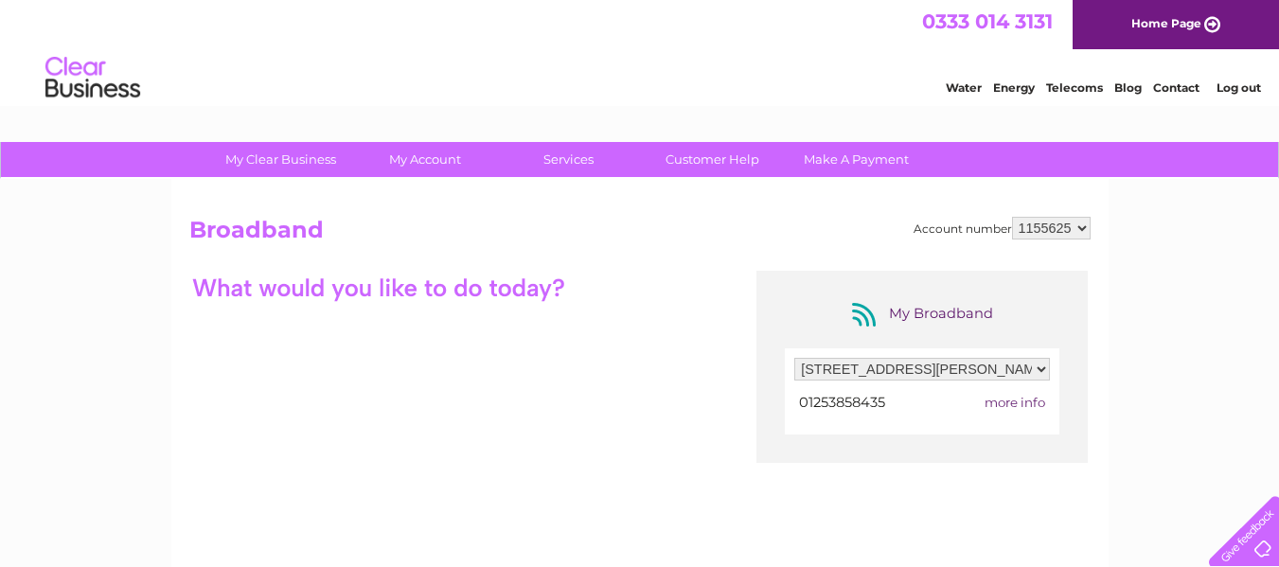
click at [979, 372] on select "Filter by address... 29 Coronation Road, Thornton-Cleveleys, Lancashire, FY5 1DQ" at bounding box center [922, 369] width 256 height 23
